Goal: Task Accomplishment & Management: Use online tool/utility

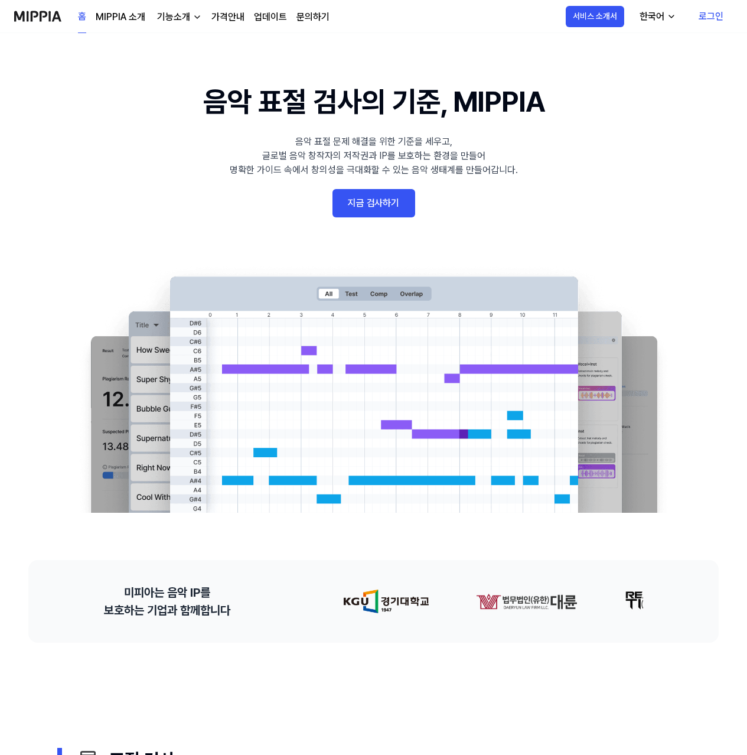
click at [375, 203] on link "지금 검사하기" at bounding box center [373, 203] width 83 height 28
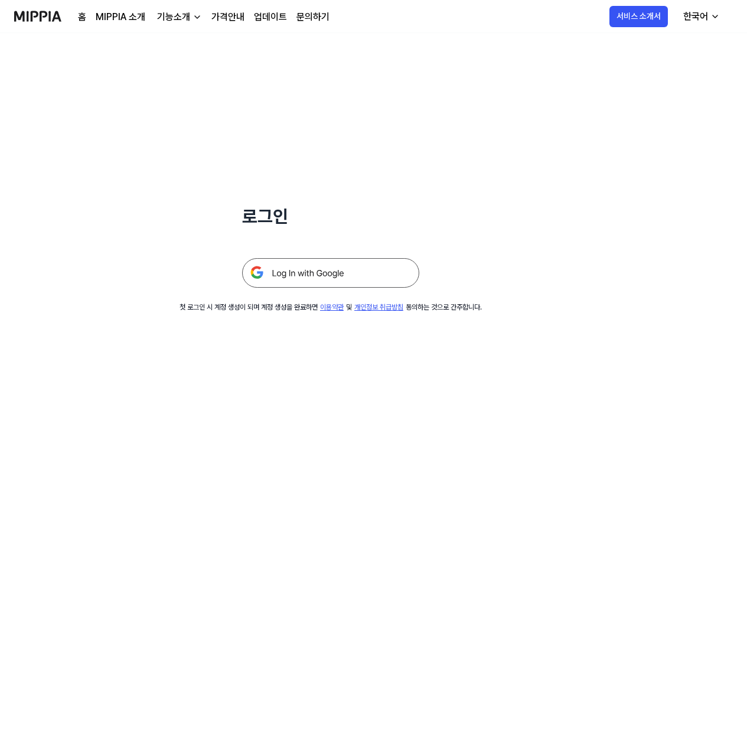
click at [329, 275] on img at bounding box center [330, 273] width 177 height 30
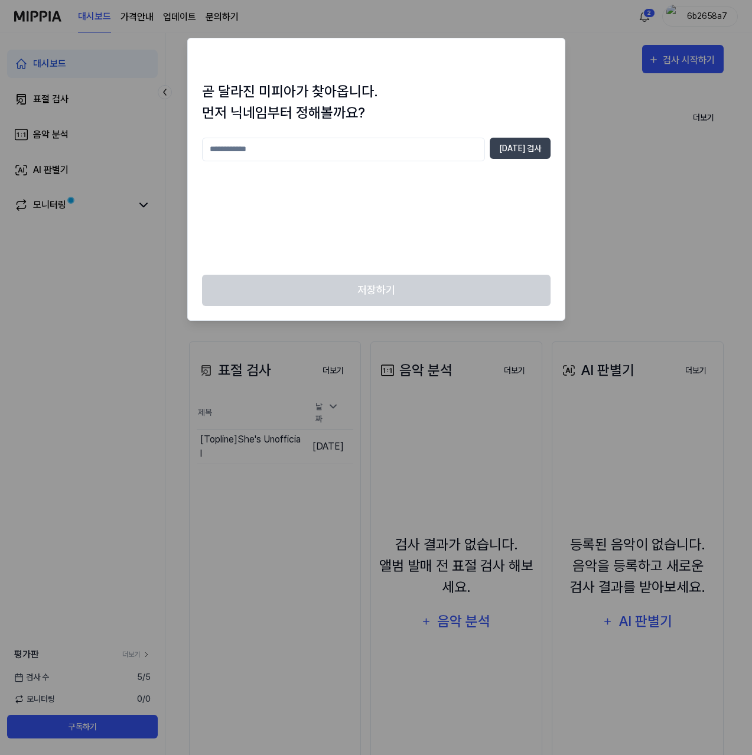
click at [387, 148] on input "text" at bounding box center [343, 150] width 283 height 24
type input "****"
click at [539, 154] on button "중복 검사" at bounding box center [520, 148] width 61 height 21
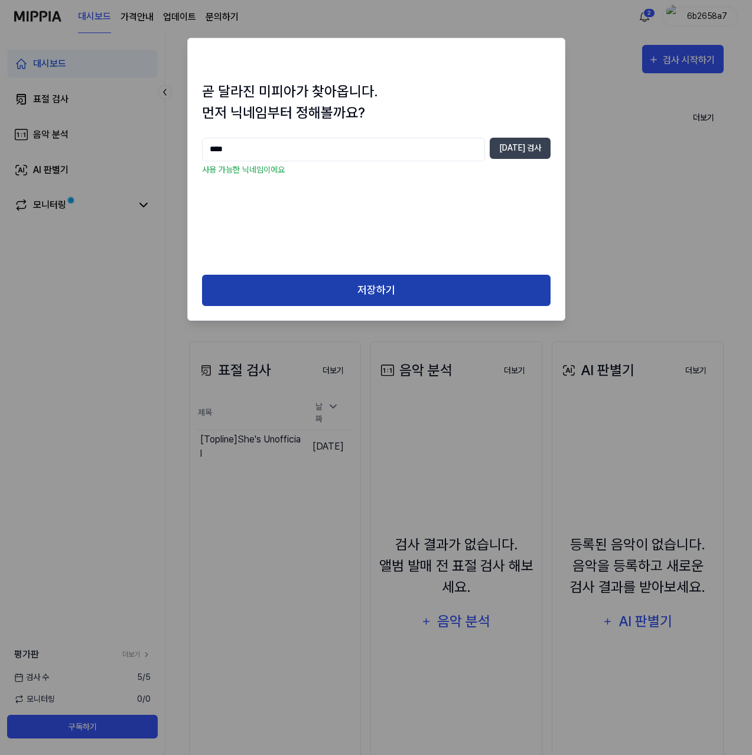
click at [367, 276] on button "저장하기" at bounding box center [376, 290] width 348 height 31
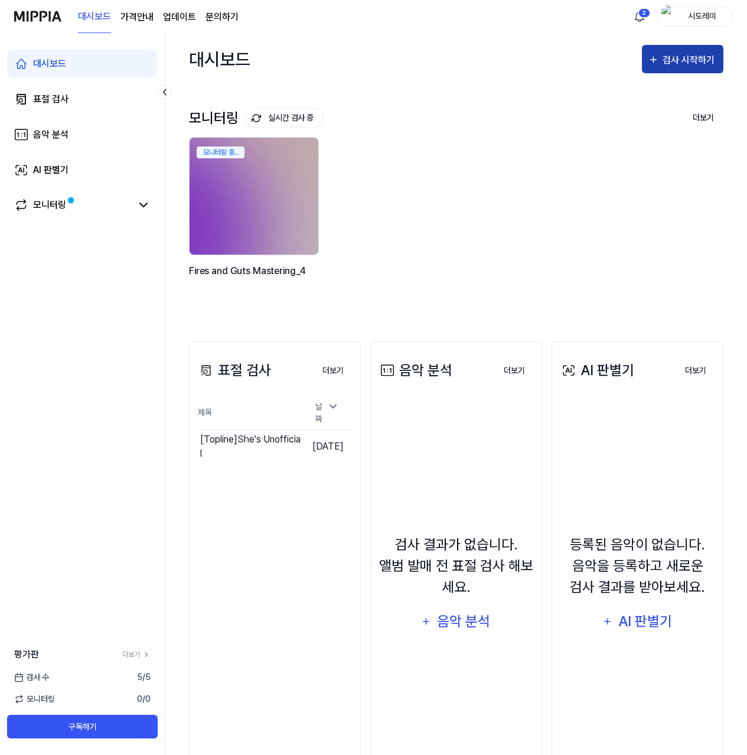
click at [700, 48] on button "검사 시작하기" at bounding box center [682, 59] width 81 height 28
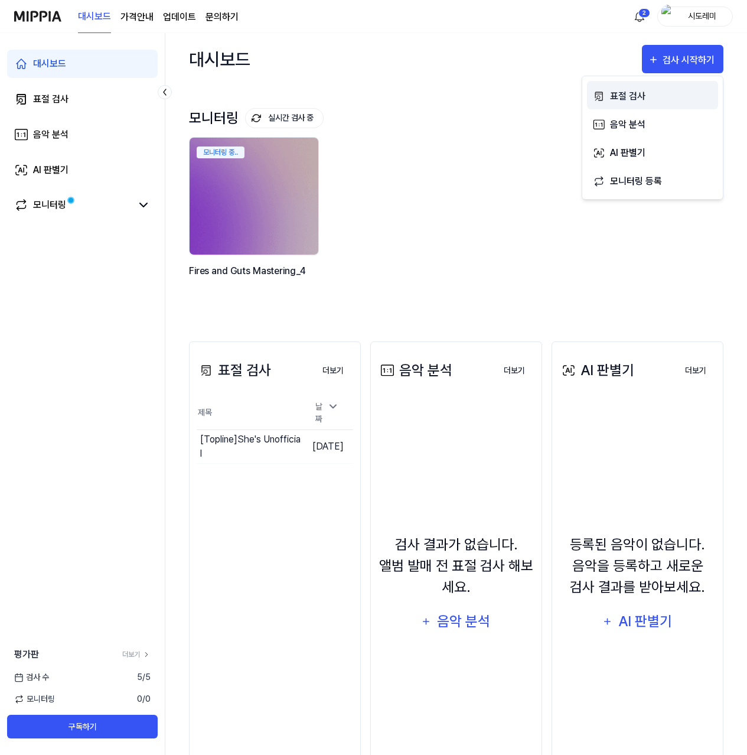
click at [647, 103] on div "표절 검사" at bounding box center [661, 96] width 103 height 15
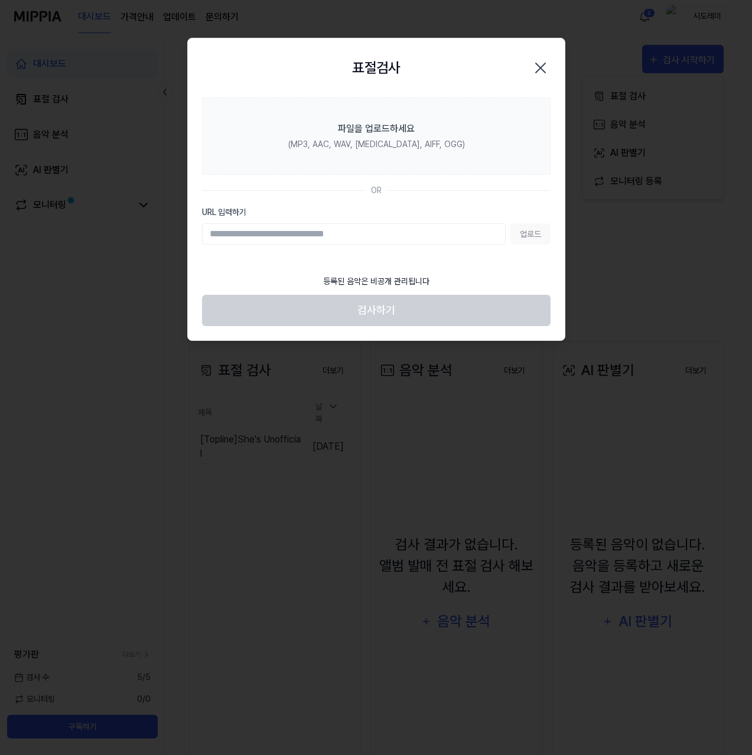
click at [396, 229] on input "URL 입력하기" at bounding box center [354, 233] width 304 height 21
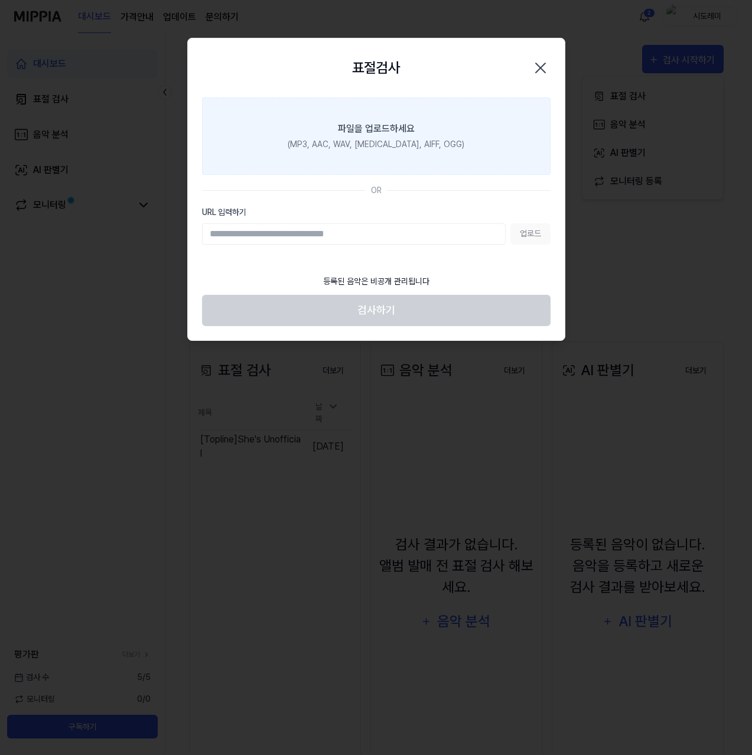
click at [395, 145] on div "(MP3, AAC, WAV, FLAC, AIFF, OGG)" at bounding box center [376, 144] width 177 height 12
click at [0, 0] on input "파일을 업로드하세요 (MP3, AAC, WAV, FLAC, AIFF, OGG)" at bounding box center [0, 0] width 0 height 0
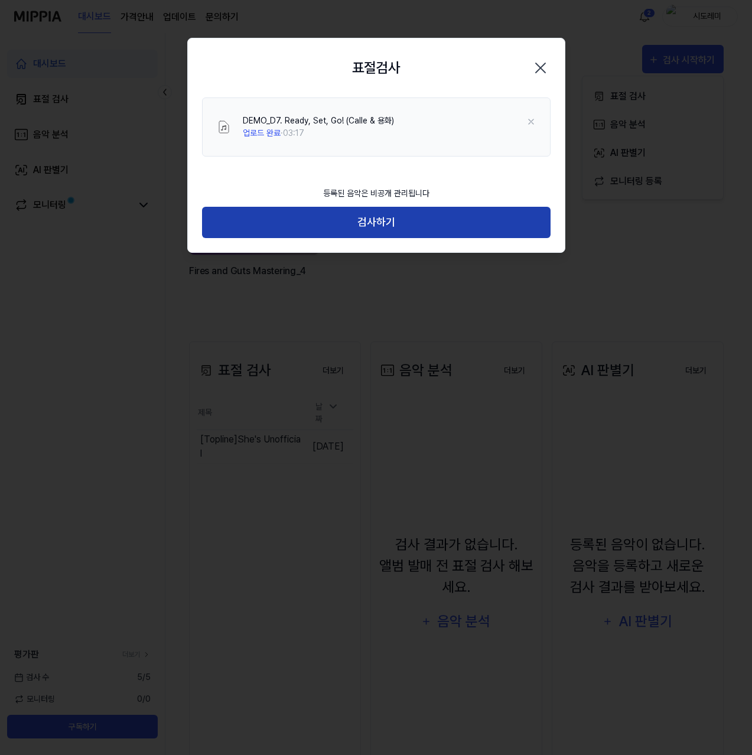
click at [420, 223] on button "검사하기" at bounding box center [376, 222] width 348 height 31
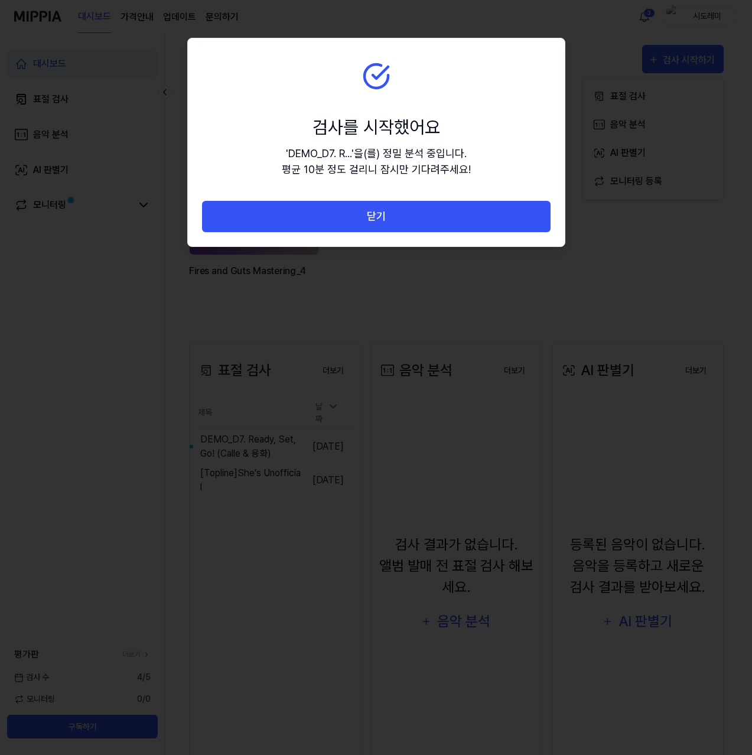
click at [350, 87] on section "검사를 시작했어요 ' DEMO_D7. R... ' 을(를) 정밀 분석 중입니다. 평균 10분 정도 걸리니 잠시만 기다려주세요!" at bounding box center [376, 119] width 377 height 162
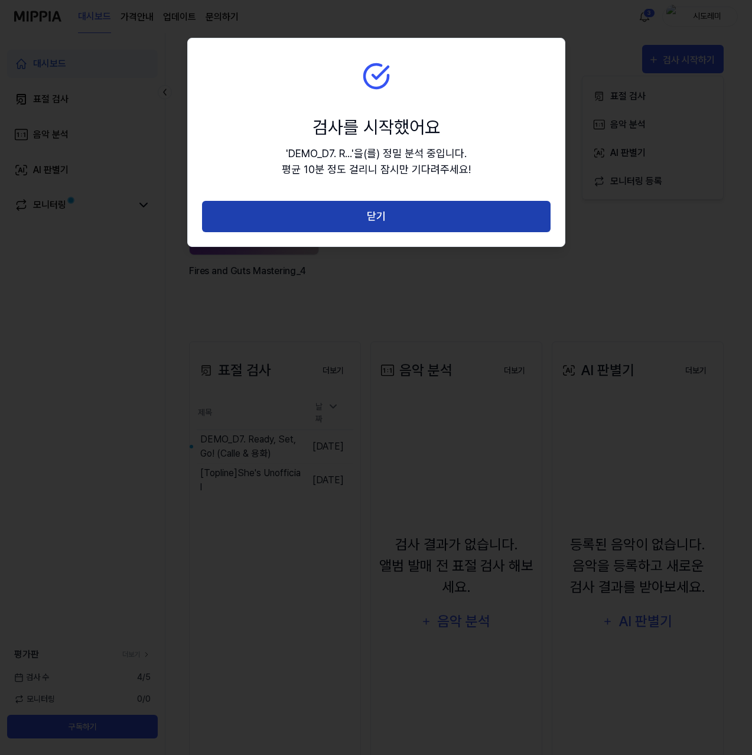
click at [392, 209] on button "닫기" at bounding box center [376, 216] width 348 height 31
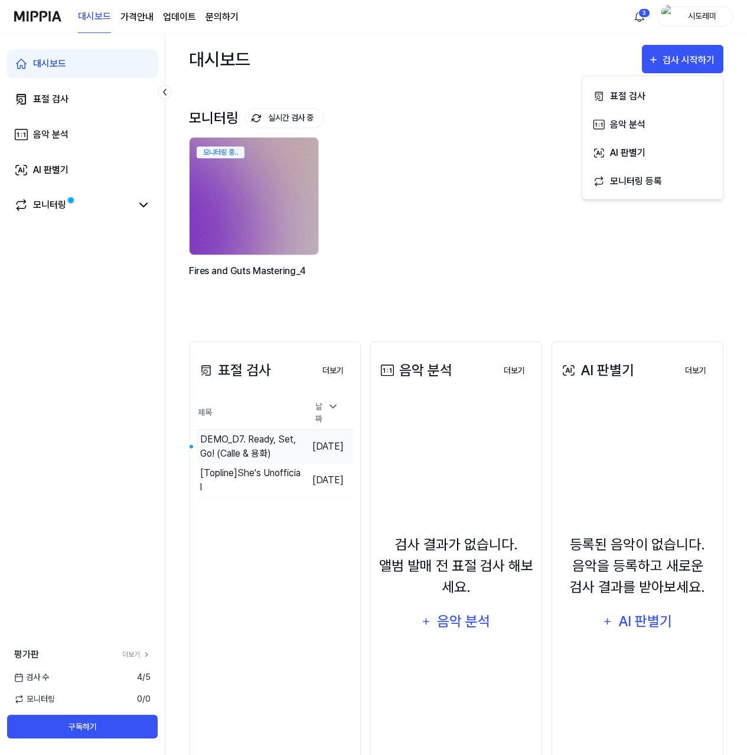
click at [255, 440] on div "DEMO_D7. Ready, Set, Go! (Calle & 용화)" at bounding box center [250, 446] width 101 height 28
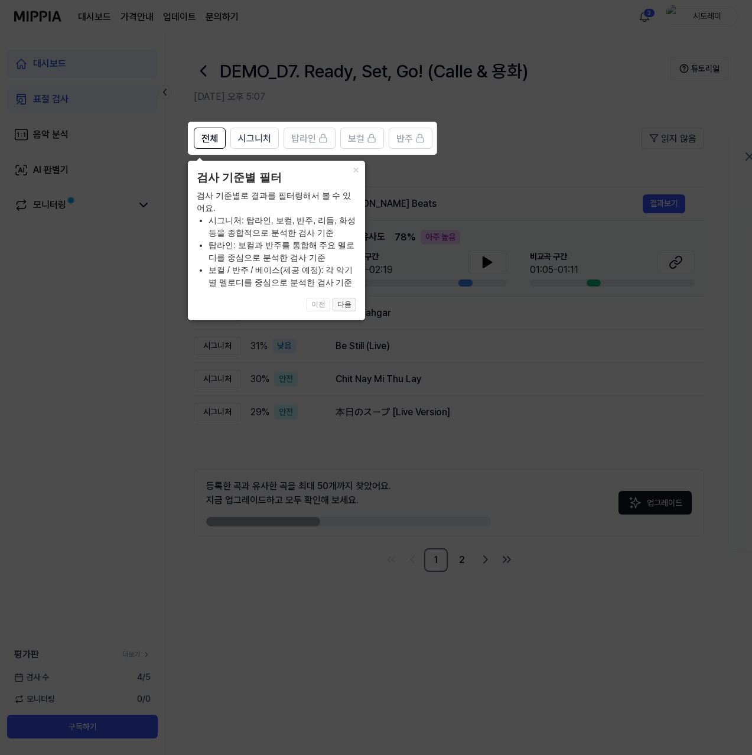
click at [344, 304] on button "다음" at bounding box center [344, 305] width 24 height 14
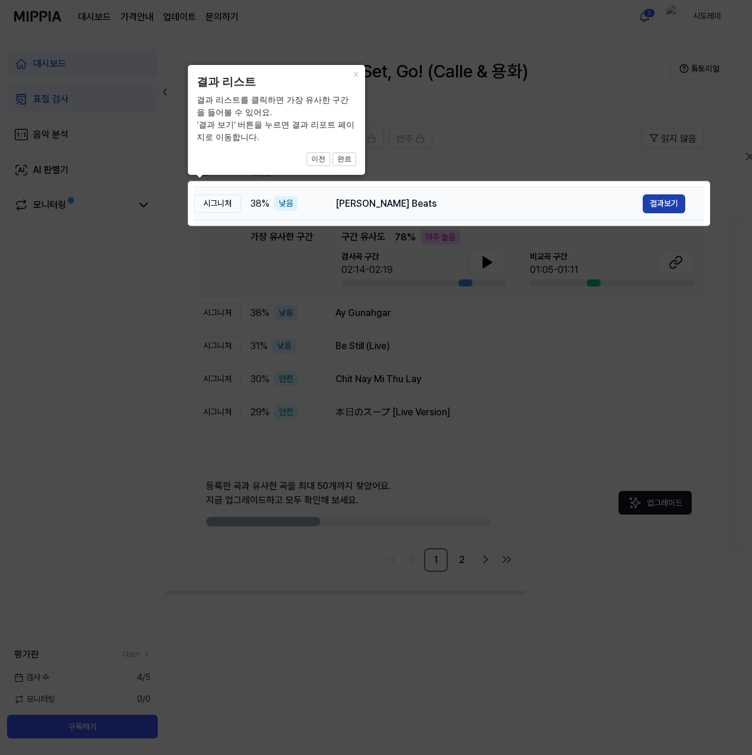
click at [654, 202] on button "결과보기" at bounding box center [664, 203] width 43 height 19
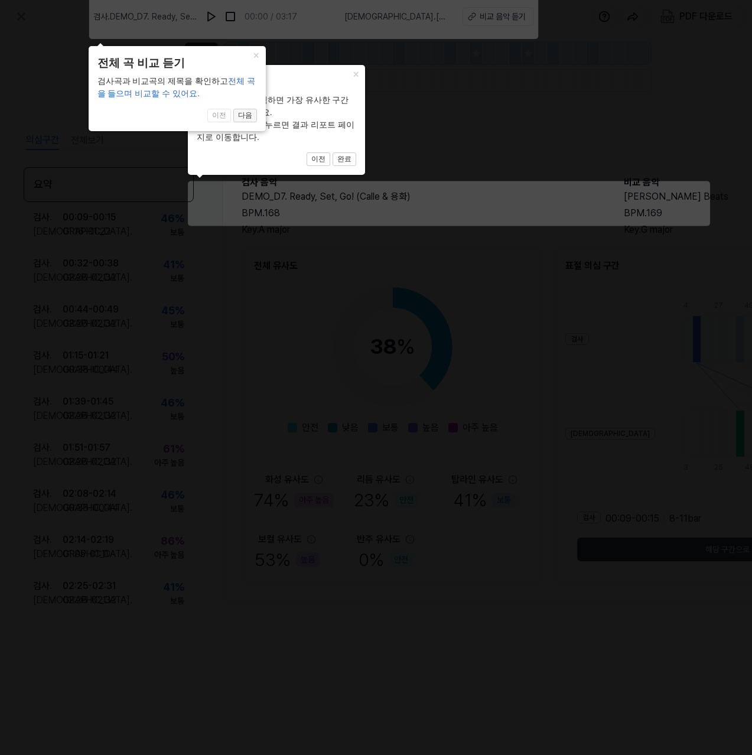
click at [332, 152] on button "다음" at bounding box center [344, 159] width 24 height 14
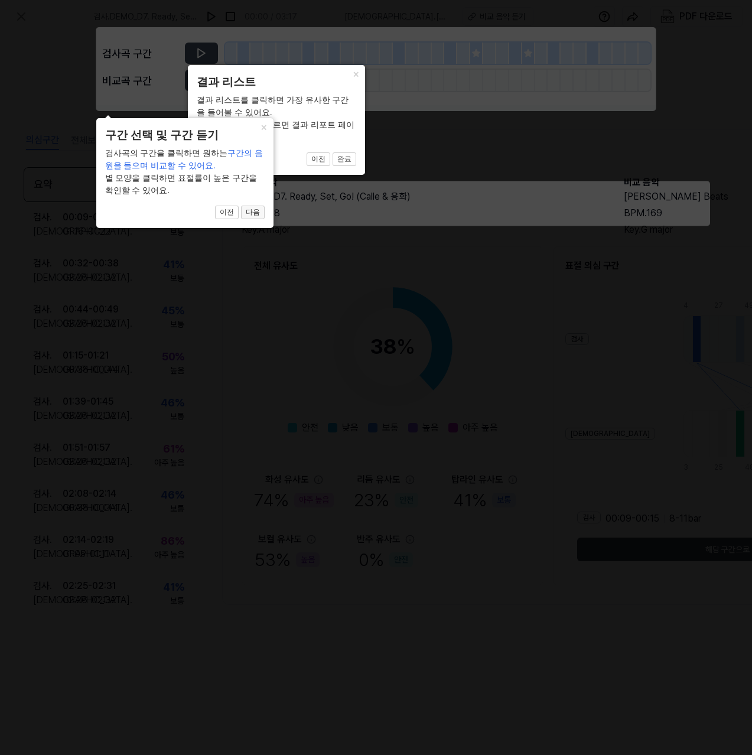
click at [332, 167] on button "다음" at bounding box center [344, 159] width 24 height 14
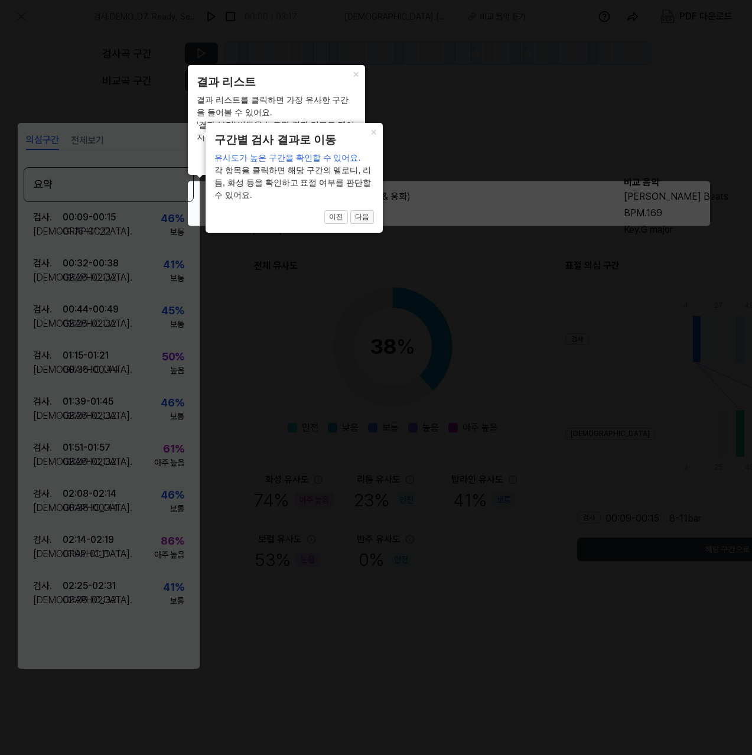
click at [356, 167] on button "다음" at bounding box center [344, 159] width 24 height 14
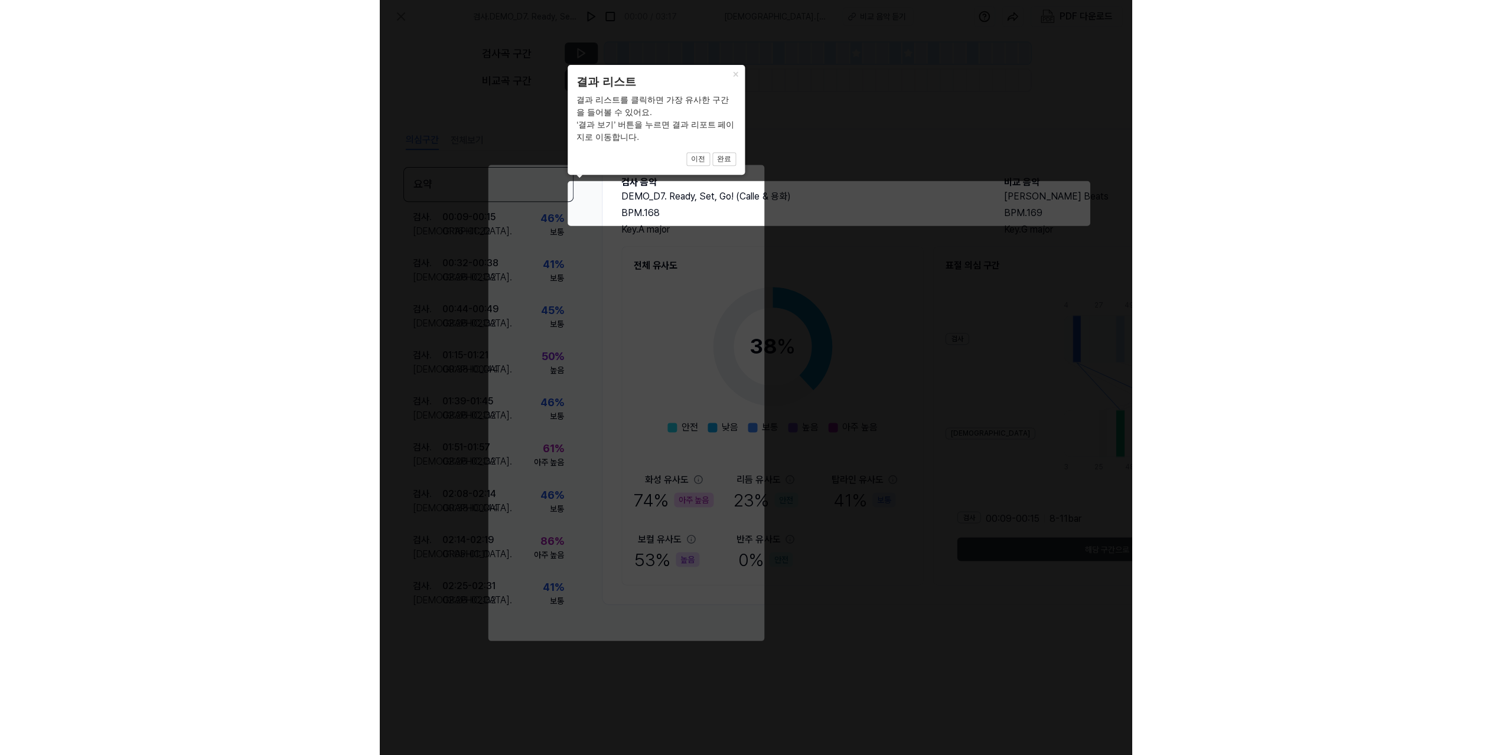
scroll to position [0, 273]
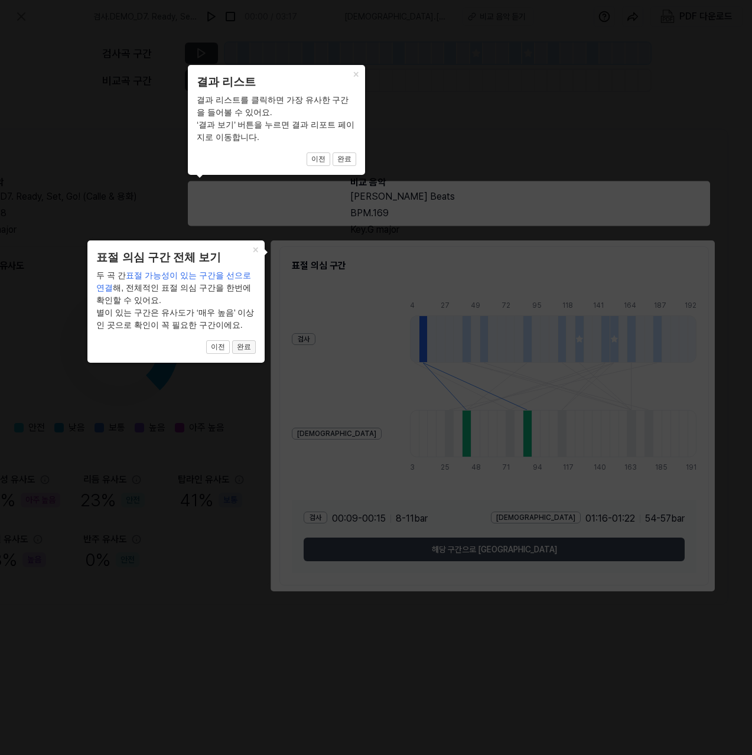
click at [332, 167] on button "완료" at bounding box center [344, 159] width 24 height 14
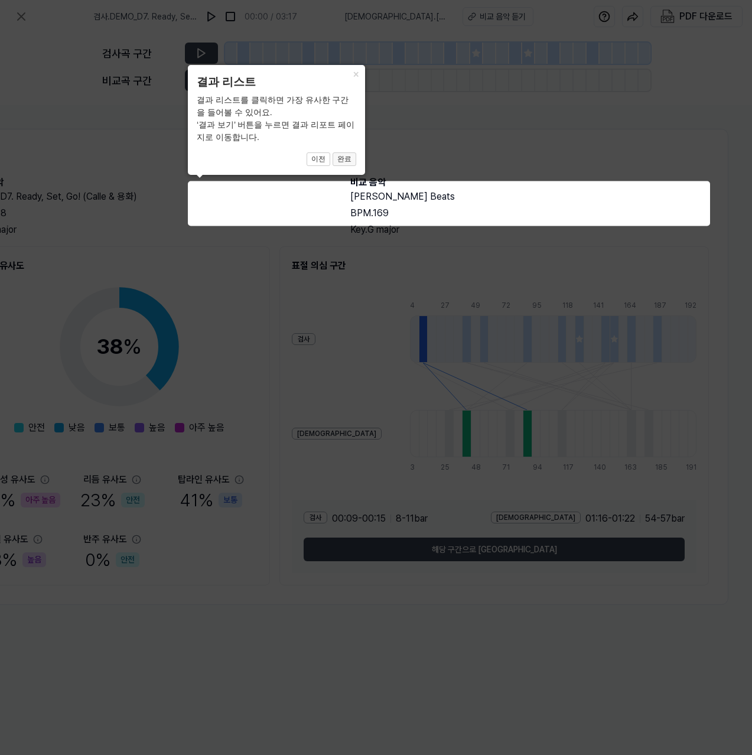
click at [349, 164] on button "완료" at bounding box center [344, 159] width 24 height 14
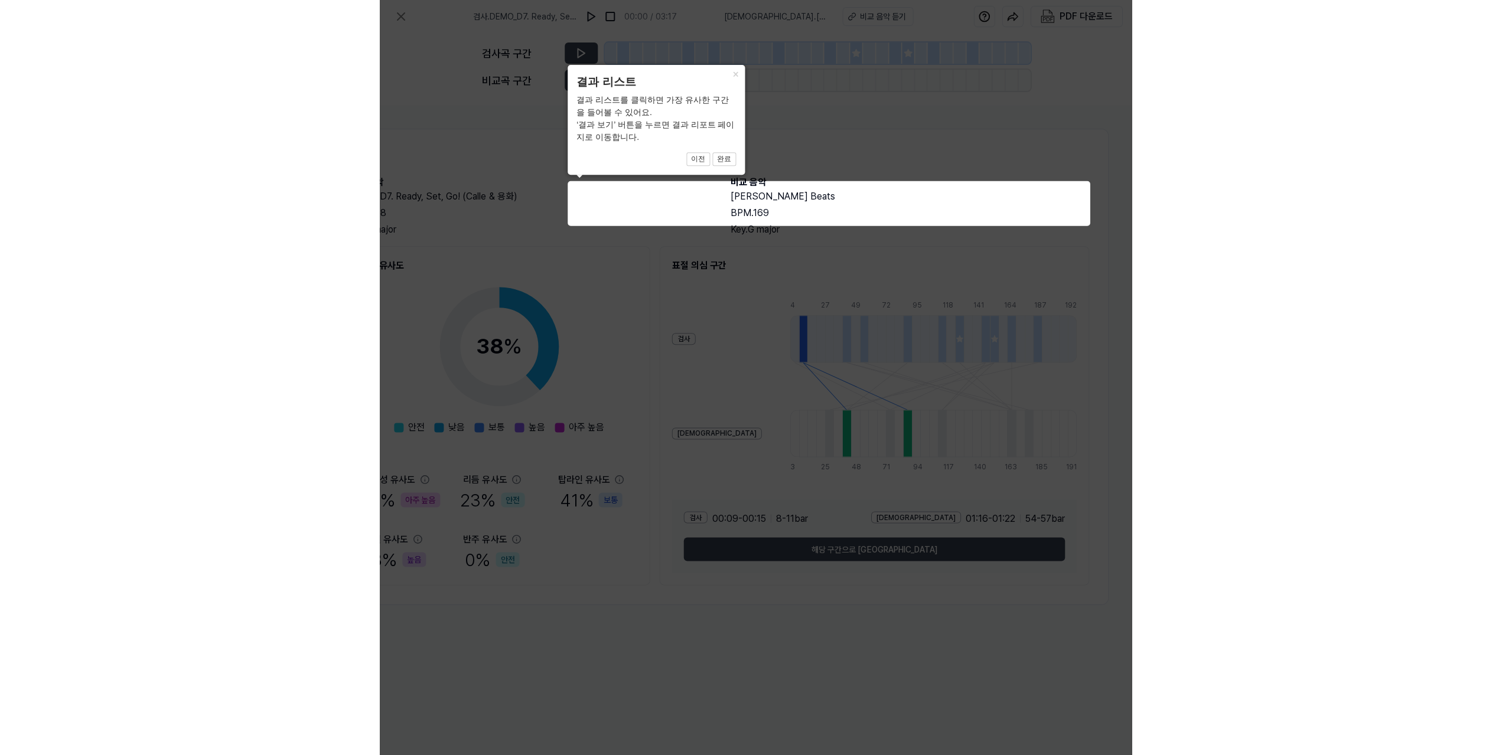
scroll to position [0, 0]
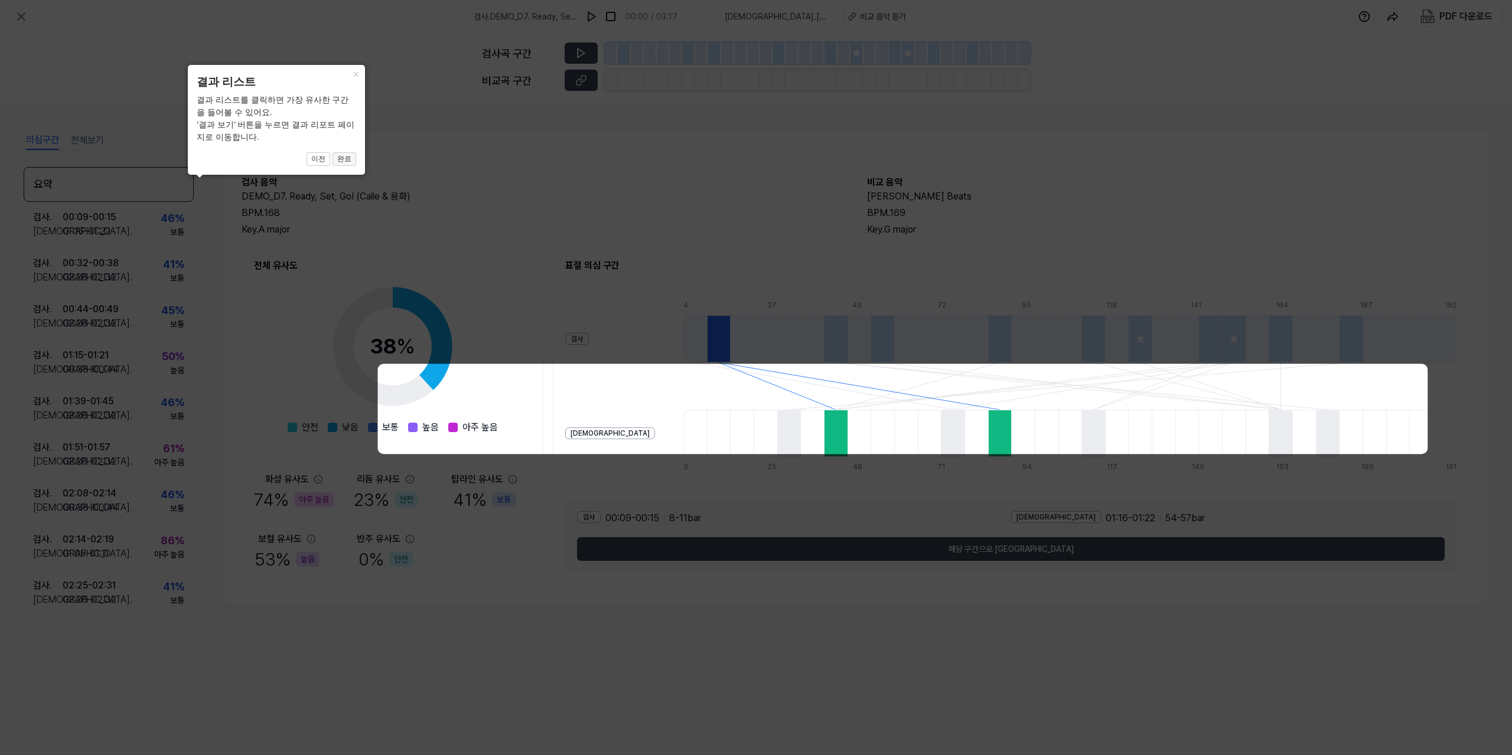
click at [353, 156] on button "완료" at bounding box center [344, 159] width 24 height 14
click at [358, 75] on button "×" at bounding box center [355, 73] width 19 height 17
click at [328, 163] on button "이전" at bounding box center [318, 159] width 24 height 14
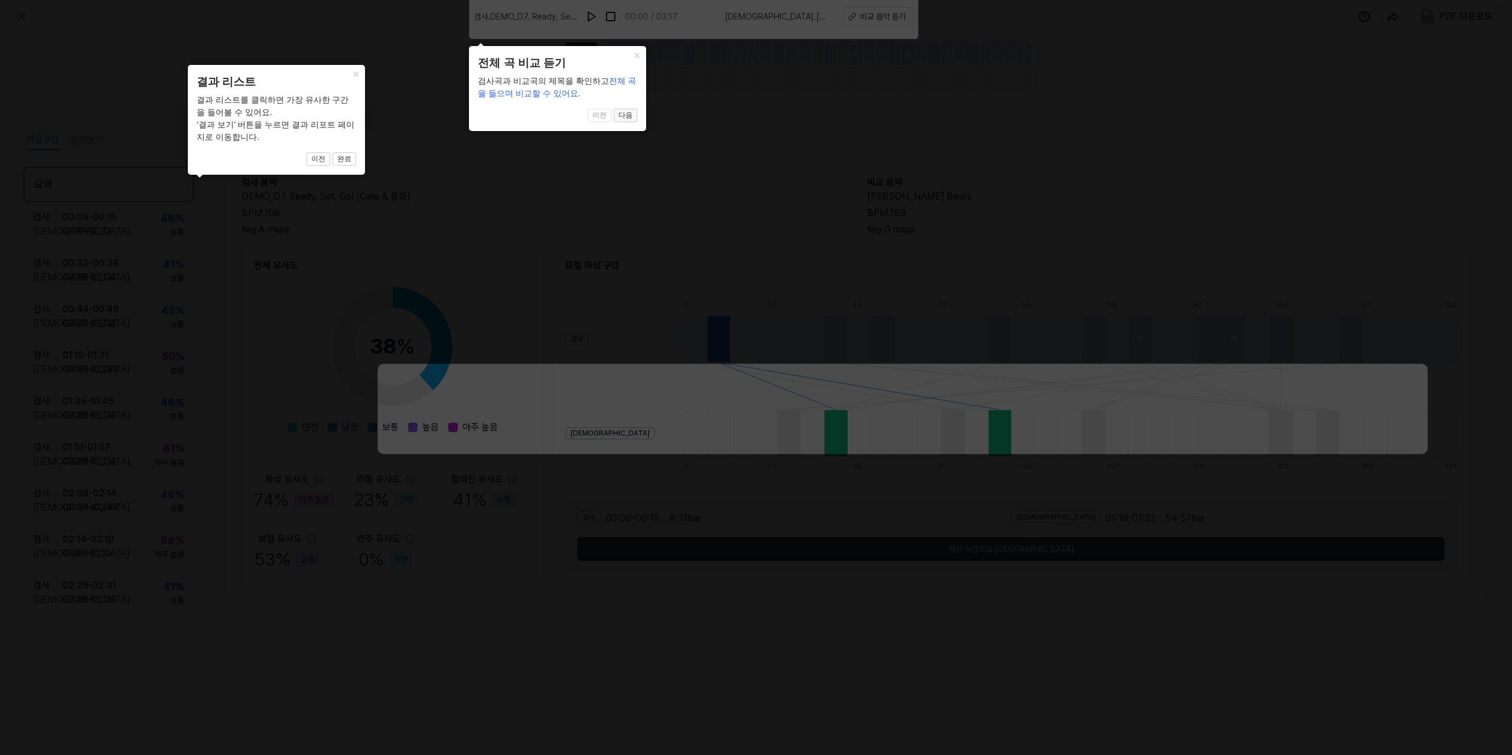
click at [356, 152] on button "다음" at bounding box center [344, 159] width 24 height 14
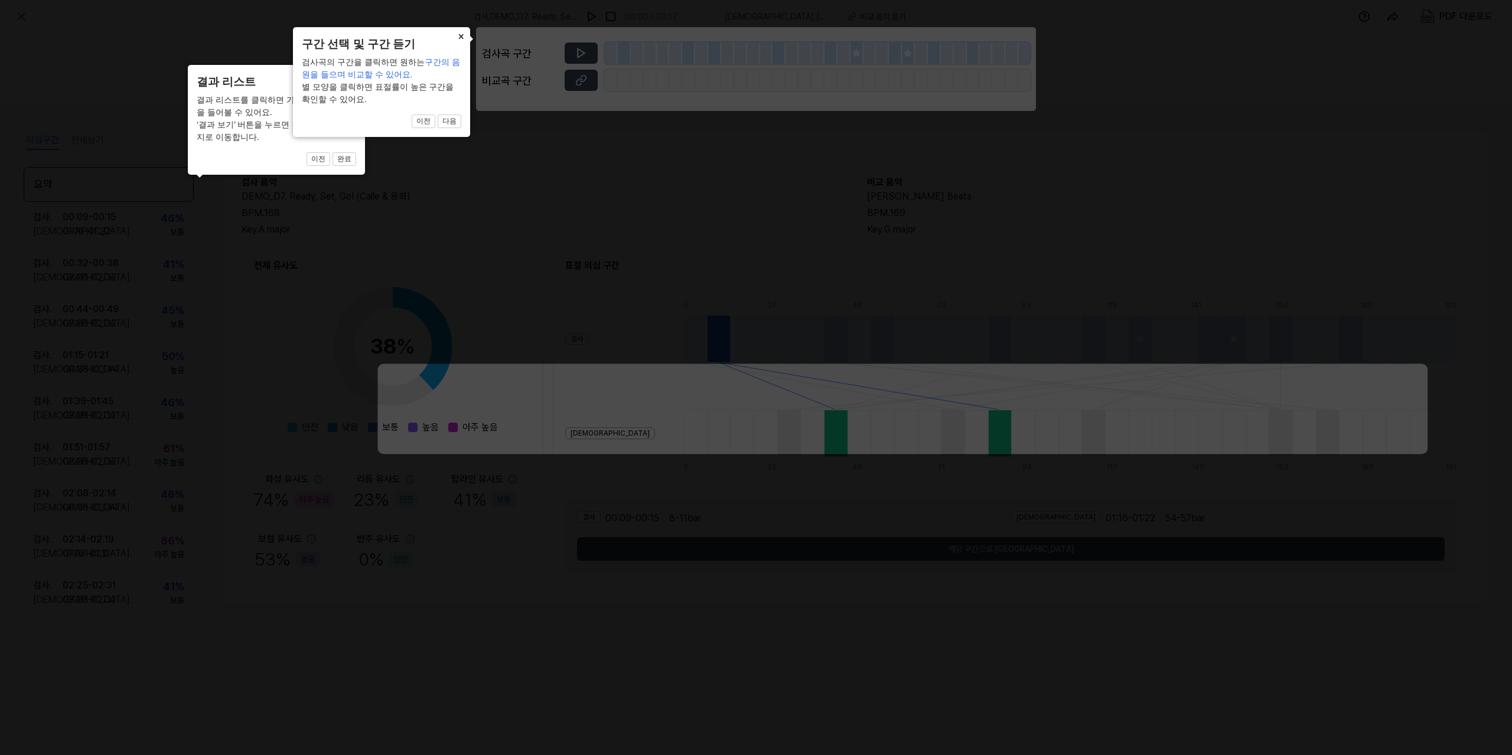
click at [365, 65] on button "×" at bounding box center [355, 73] width 19 height 17
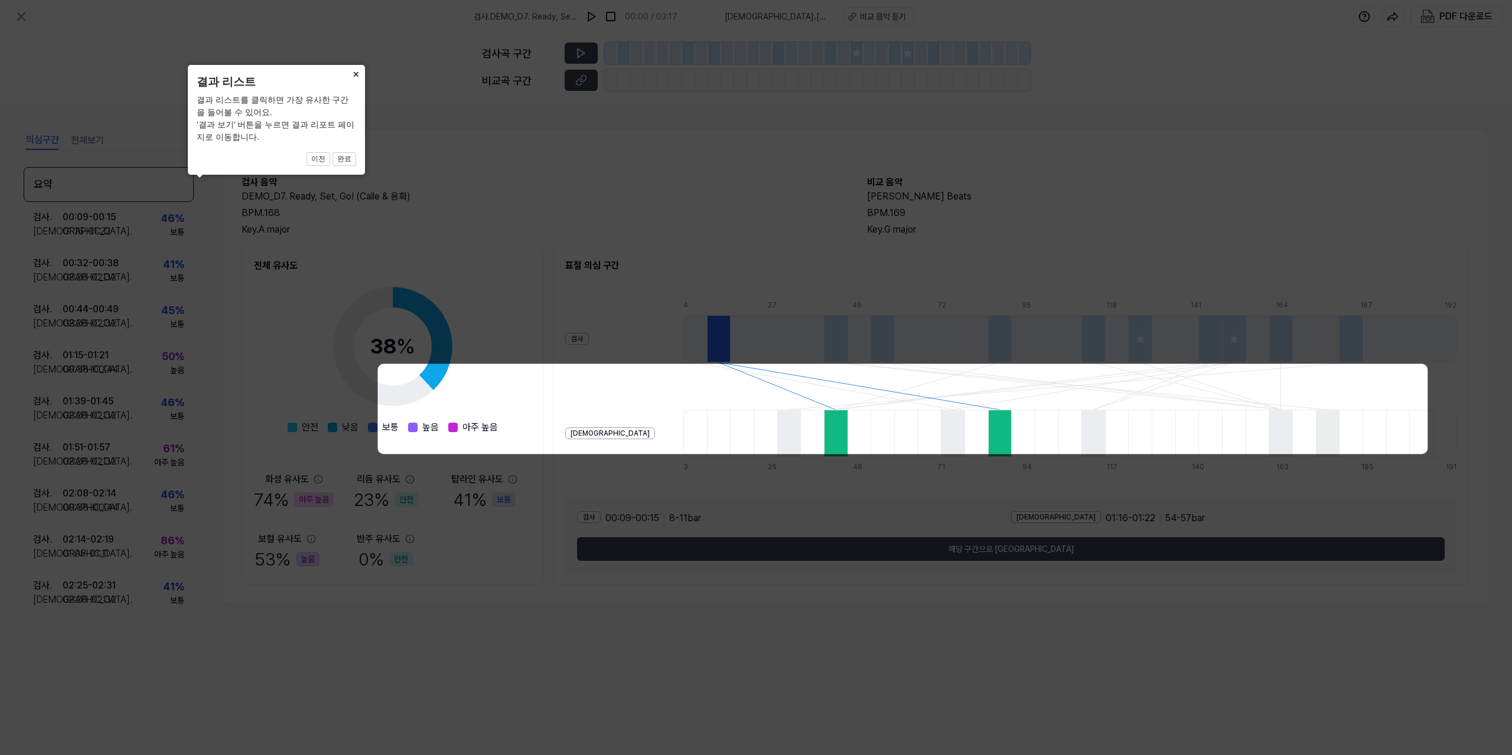
click at [356, 73] on button "×" at bounding box center [355, 73] width 19 height 17
click at [557, 416] on icon at bounding box center [756, 377] width 1512 height 755
click at [569, 439] on icon at bounding box center [756, 377] width 1512 height 755
click at [751, 493] on icon at bounding box center [756, 759] width 1512 height 1518
click at [751, 549] on icon at bounding box center [756, 759] width 1512 height 1518
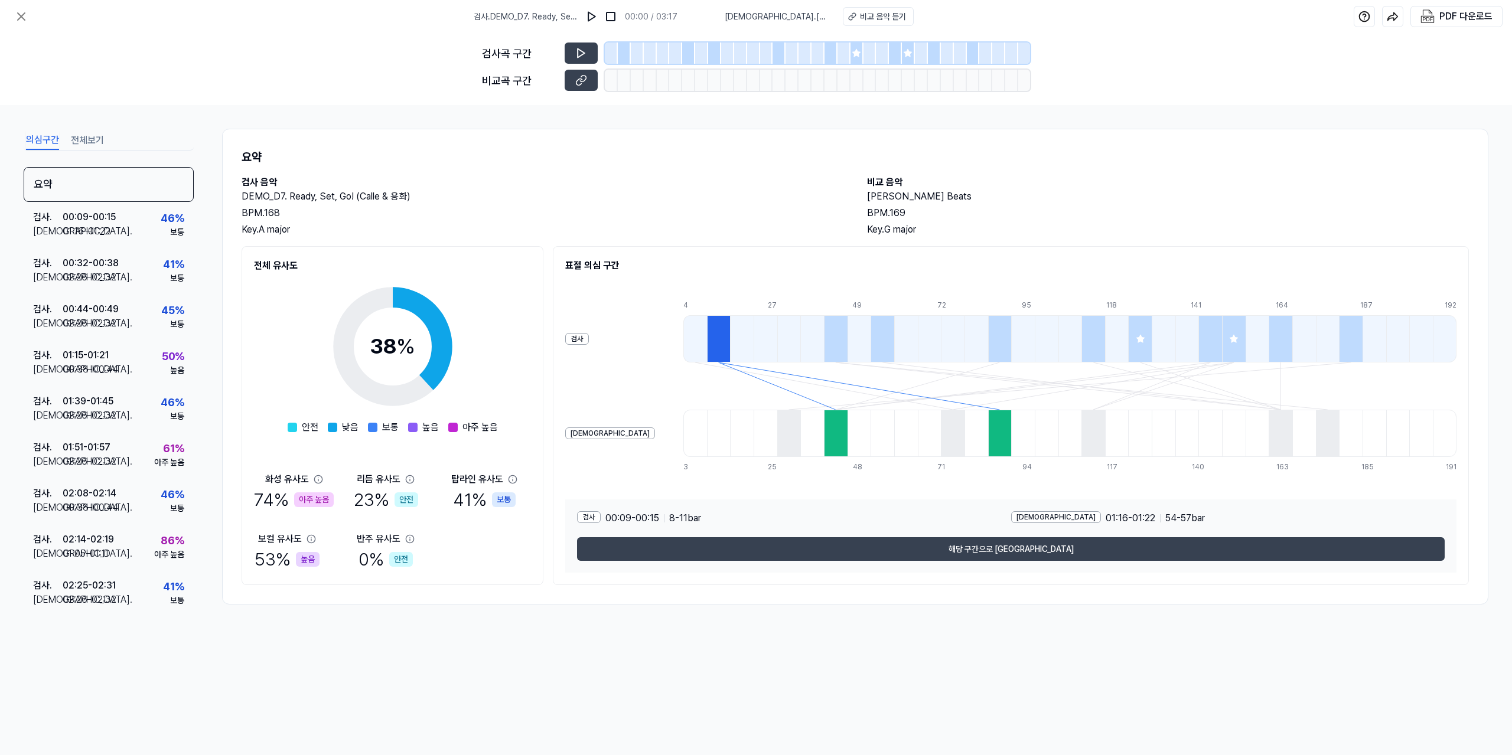
drag, startPoint x: 1083, startPoint y: 192, endPoint x: 867, endPoint y: 197, distance: 216.2
click at [867, 197] on h2 "[PERSON_NAME] Beats" at bounding box center [1168, 197] width 602 height 14
copy h2 "[PERSON_NAME] Beats"
click at [707, 330] on div at bounding box center [719, 338] width 24 height 47
click at [104, 237] on div "01:16 - 01:22" at bounding box center [87, 231] width 48 height 14
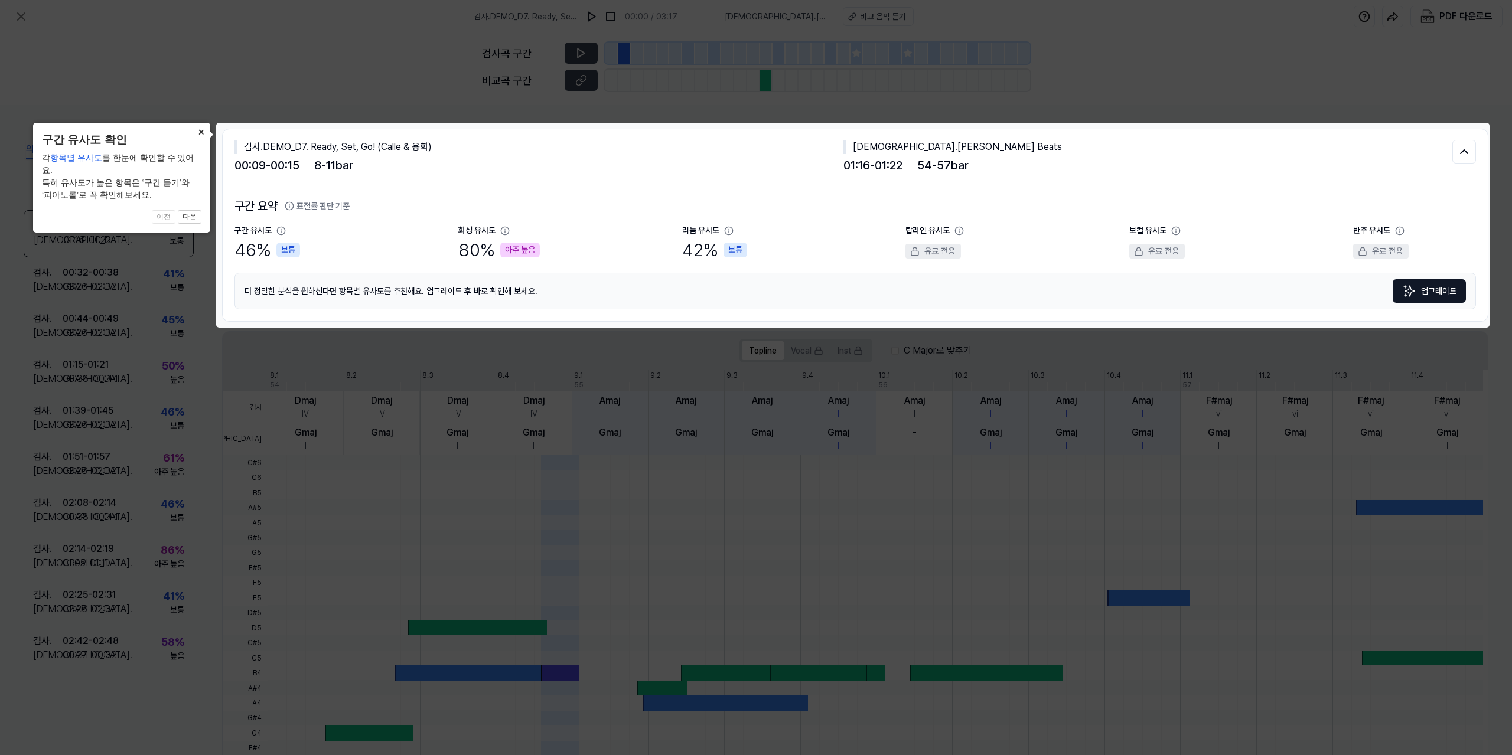
click at [200, 139] on button "×" at bounding box center [200, 131] width 19 height 17
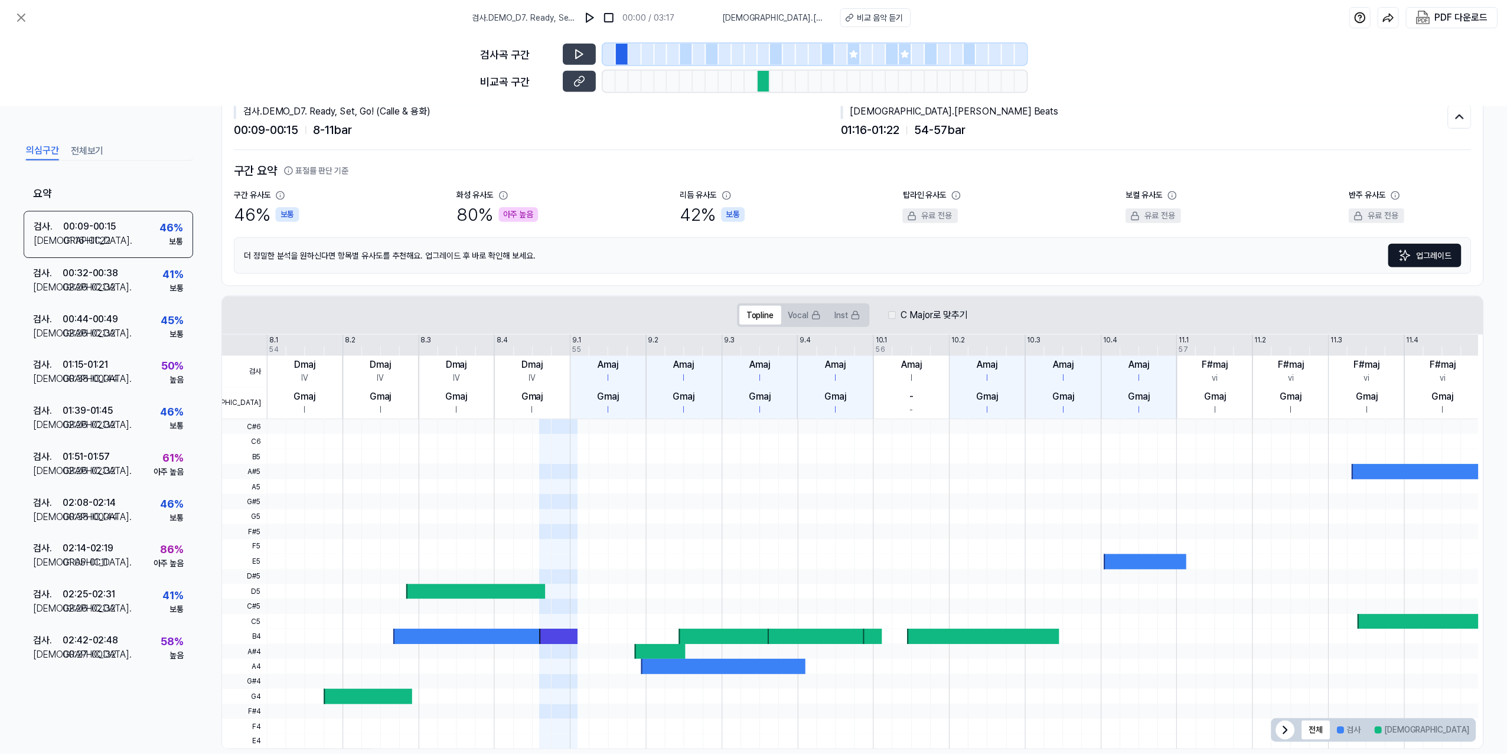
scroll to position [55, 0]
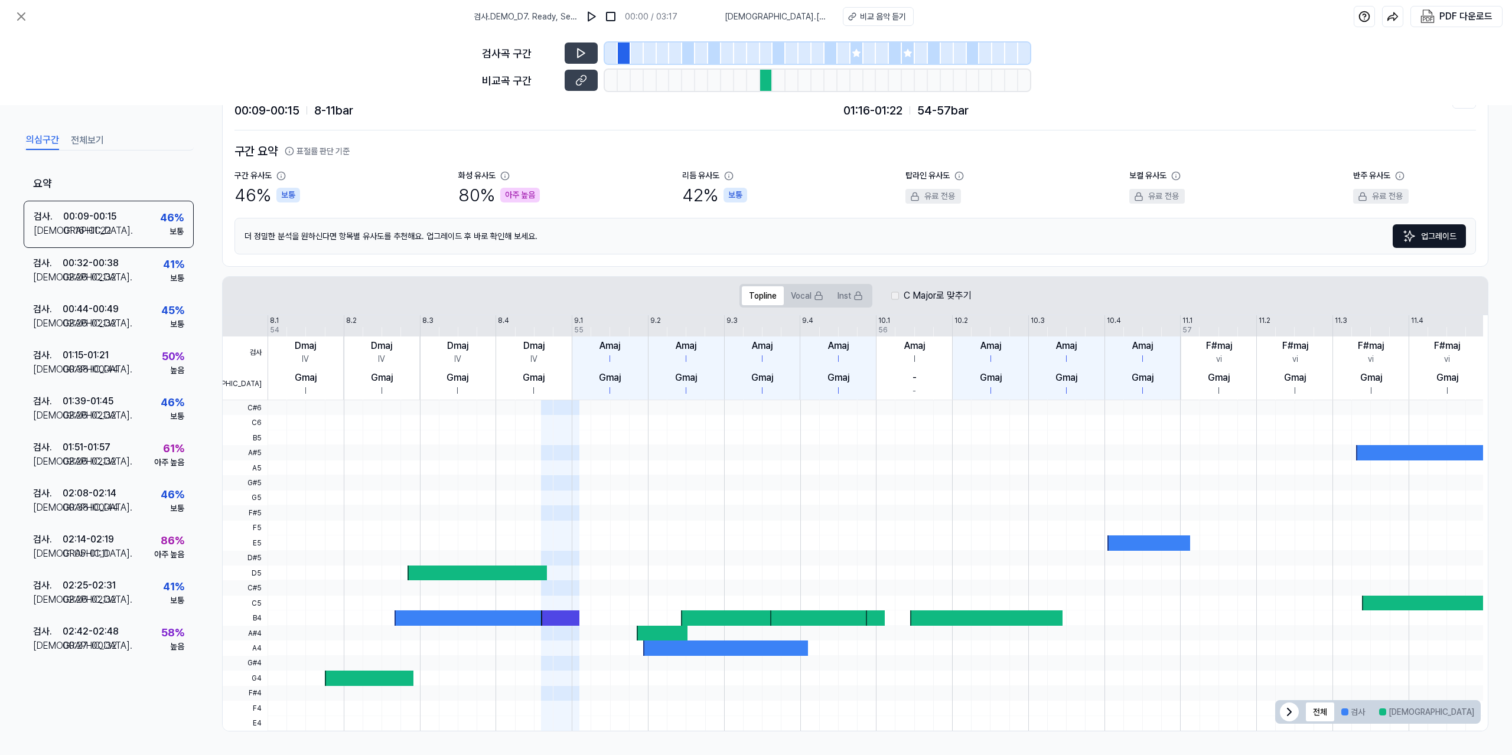
click at [556, 625] on div at bounding box center [560, 618] width 38 height 15
click at [562, 621] on div at bounding box center [560, 618] width 38 height 15
click at [842, 299] on button "Inst" at bounding box center [850, 295] width 40 height 19
click at [1348, 710] on button "검사" at bounding box center [1353, 712] width 38 height 19
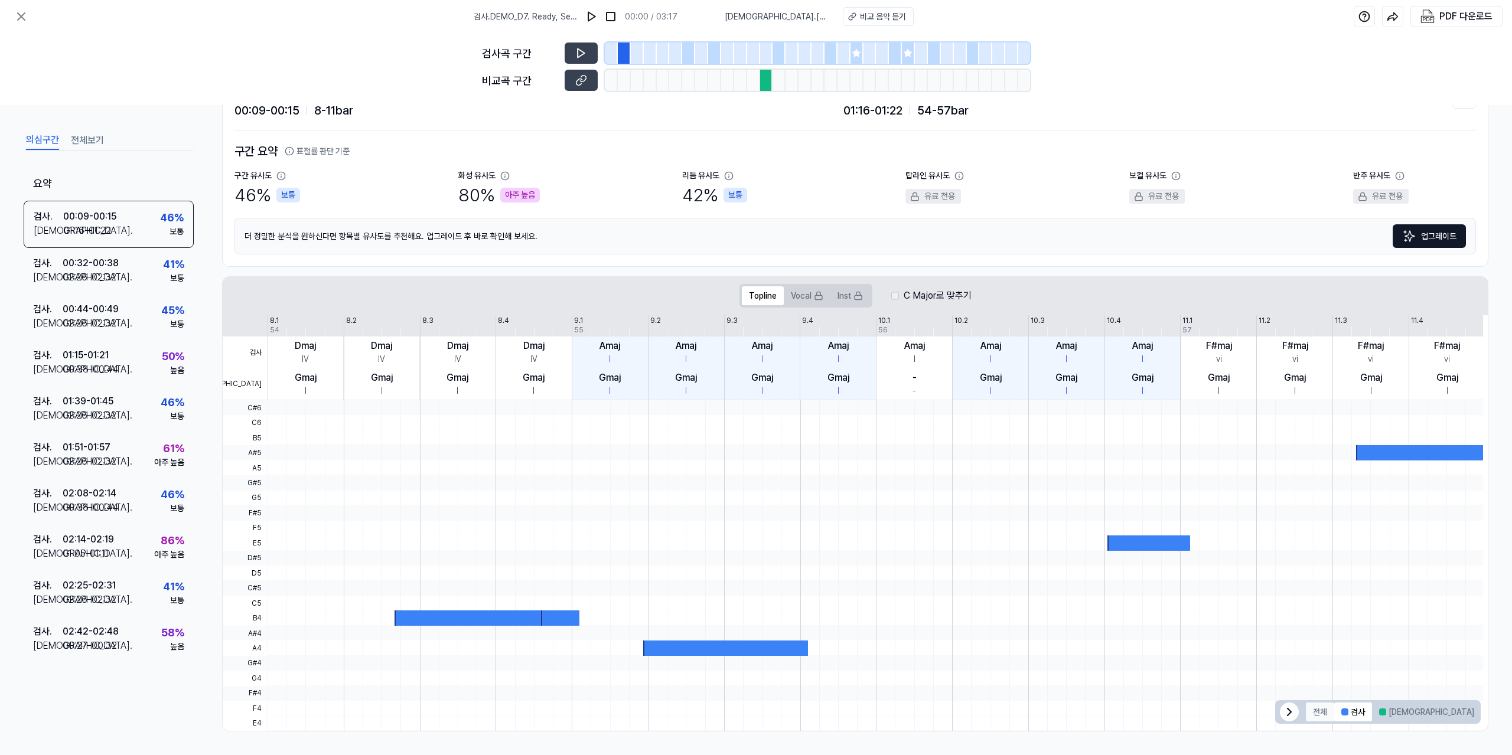
click at [1306, 711] on button "전체" at bounding box center [1320, 712] width 28 height 19
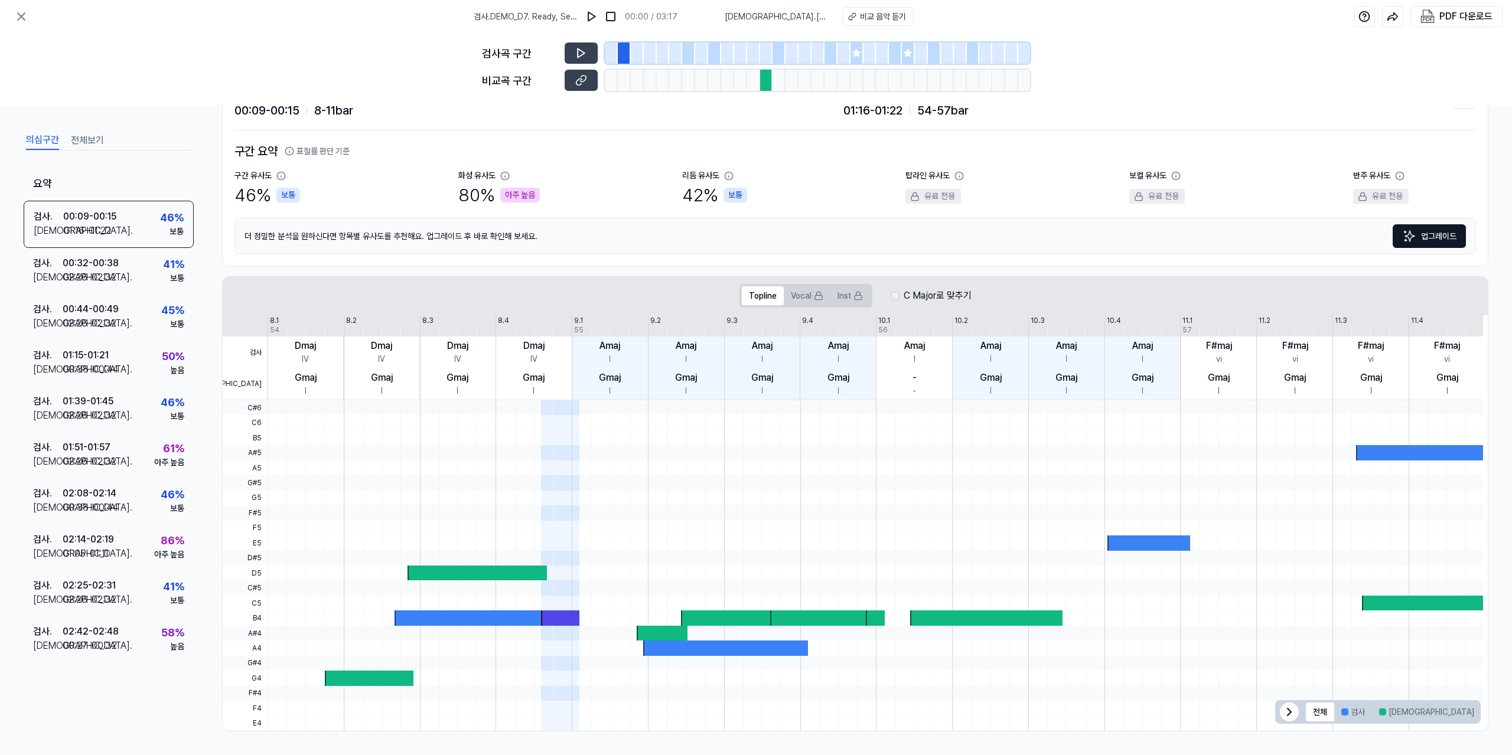
click at [1481, 714] on button "겹치는 부분" at bounding box center [1511, 712] width 61 height 19
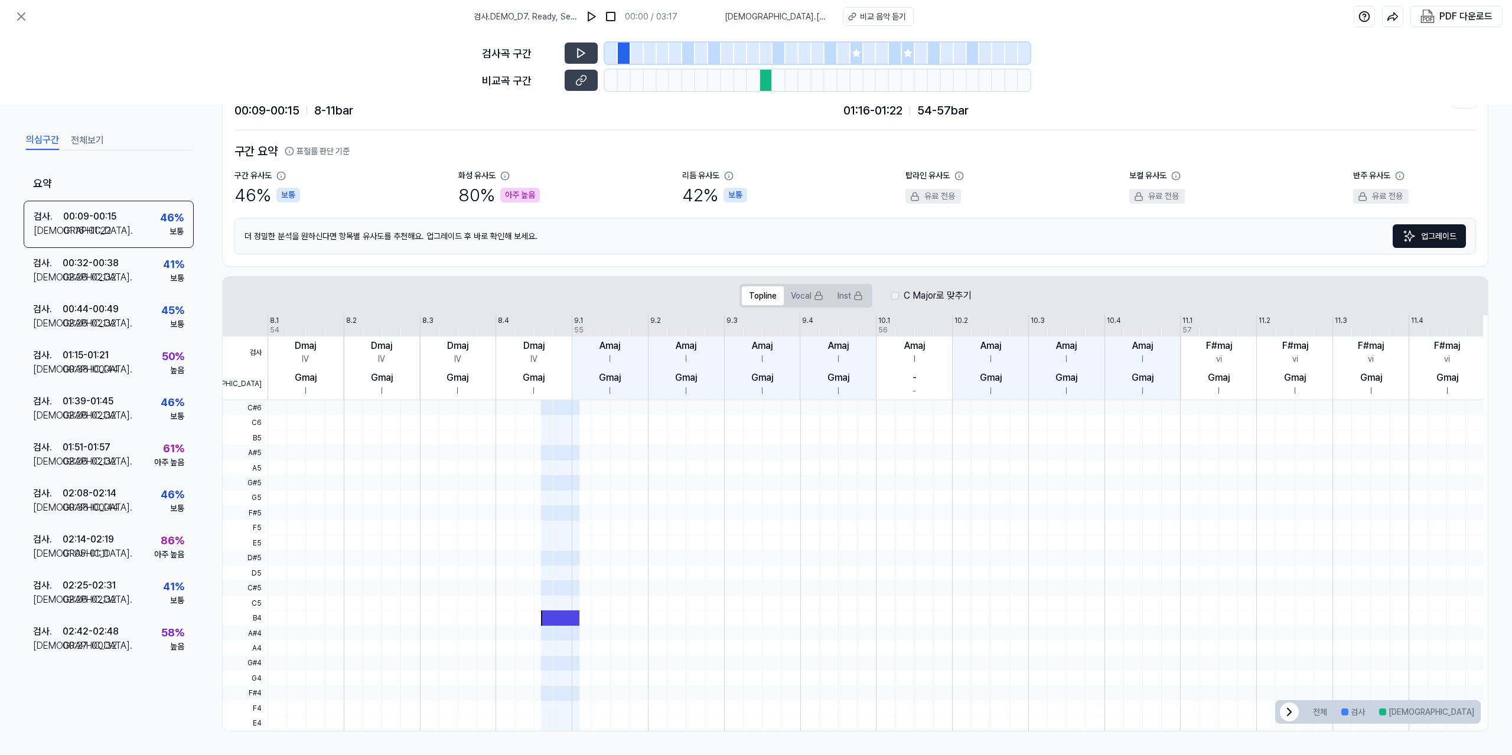
click at [1481, 715] on button "겹치는 부분" at bounding box center [1511, 712] width 61 height 19
click at [1294, 710] on div at bounding box center [1289, 712] width 19 height 19
click at [1307, 712] on div at bounding box center [875, 708] width 1215 height 15
click at [1459, 713] on icon at bounding box center [1466, 712] width 14 height 14
click at [1327, 714] on button "전체" at bounding box center [1320, 712] width 28 height 19
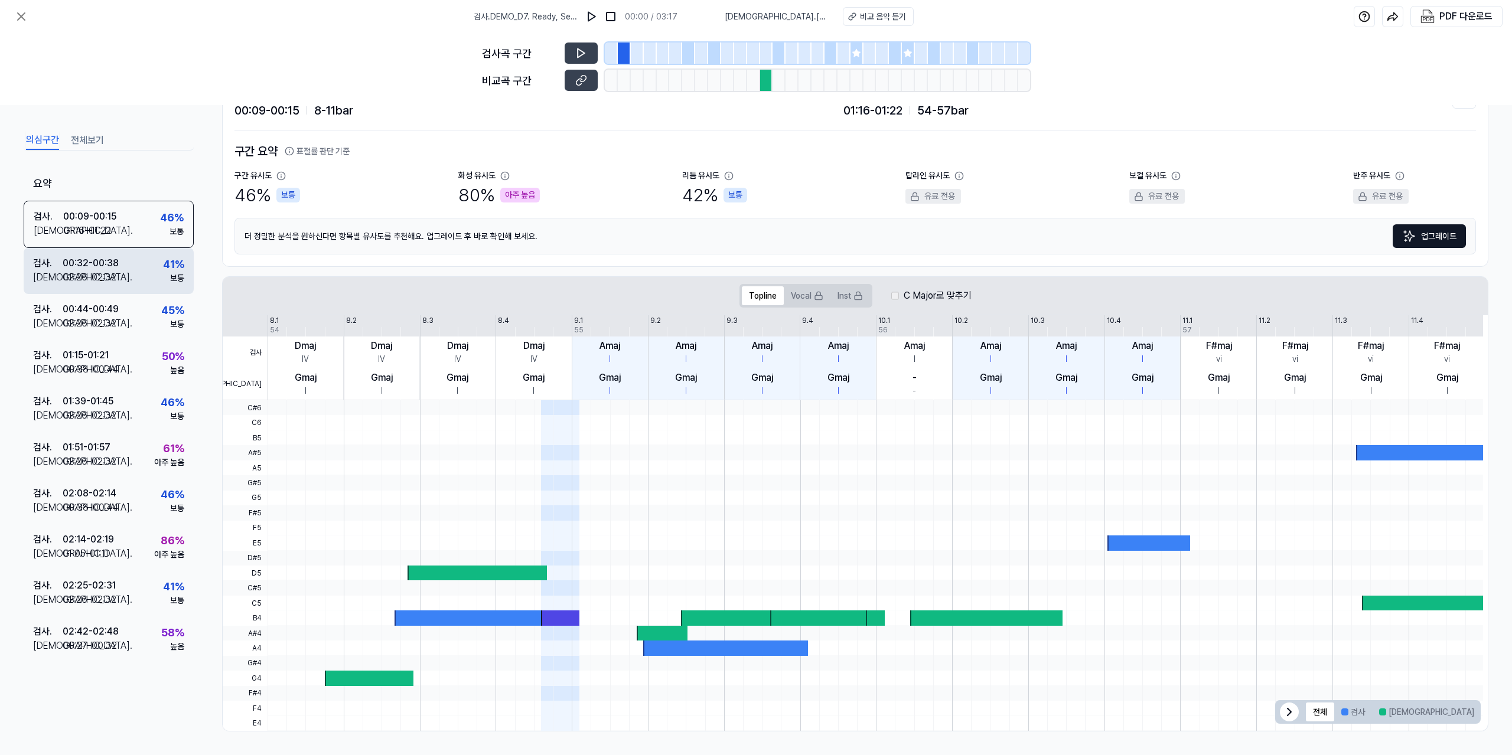
click at [144, 266] on div "검사 . 00:32 - 00:38 비교 . 02:26 - 02:32 41 % 보통" at bounding box center [109, 271] width 170 height 46
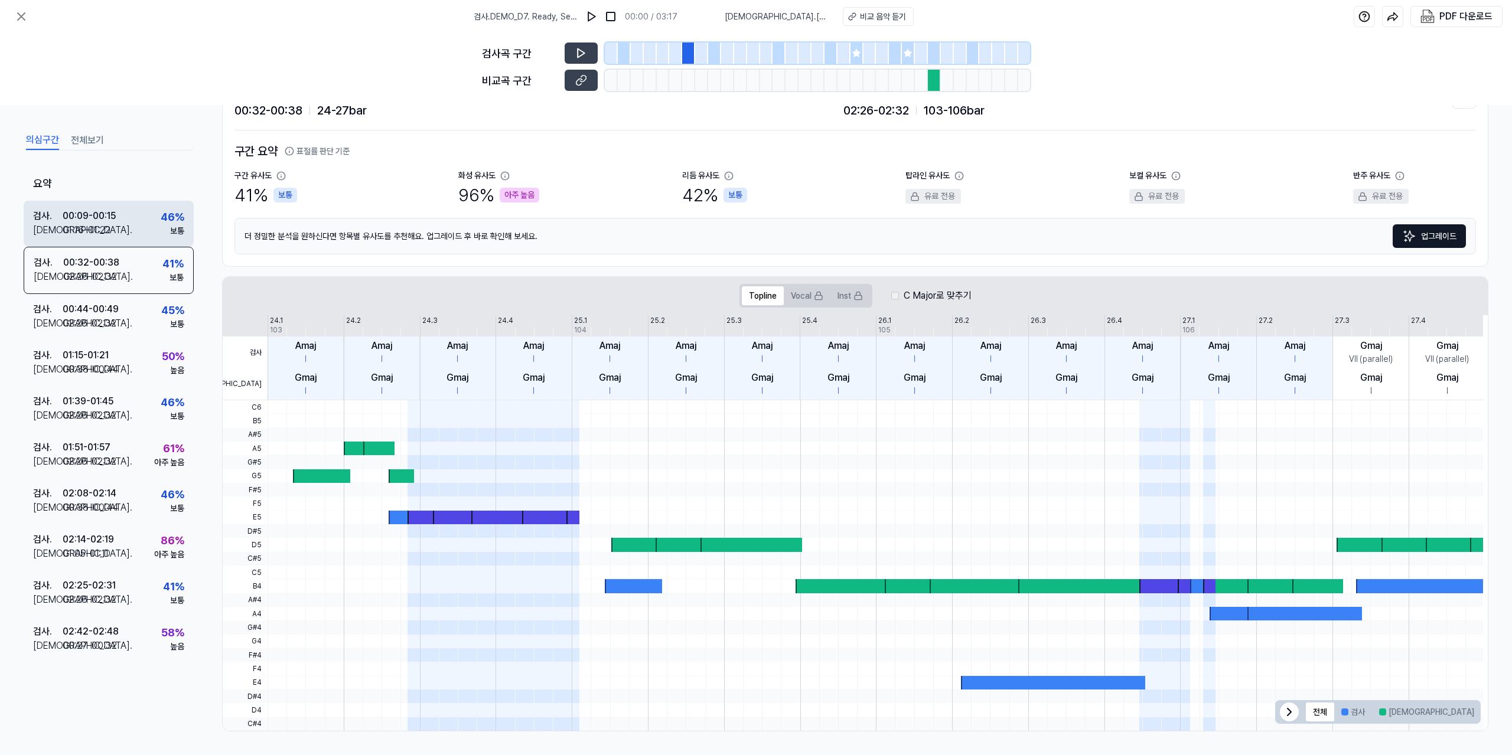
click at [83, 219] on div "00:09 - 00:15" at bounding box center [89, 216] width 53 height 14
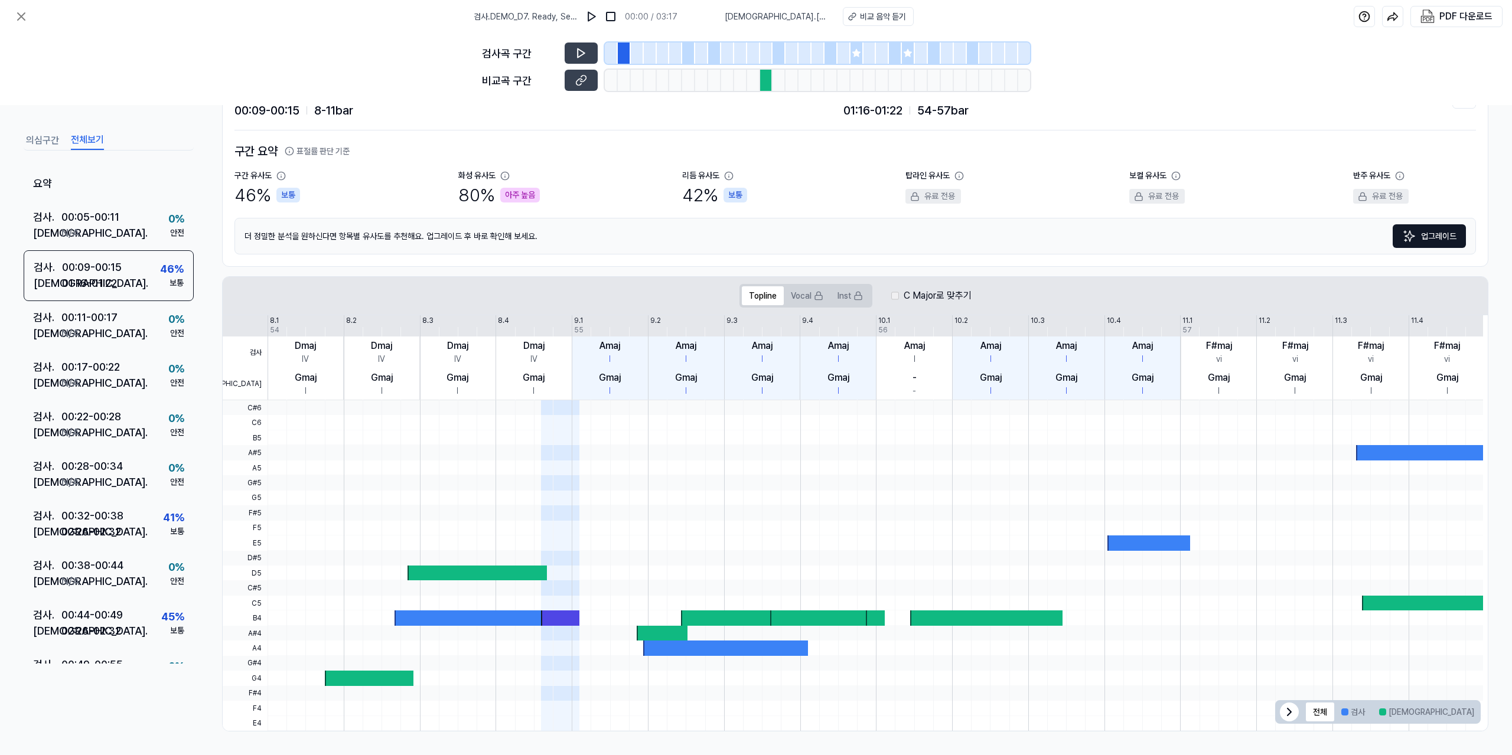
click at [86, 142] on button "전체보기" at bounding box center [87, 140] width 33 height 19
click at [120, 279] on div "비교 . 01:16 - 01:22" at bounding box center [78, 283] width 88 height 16
click at [588, 44] on button at bounding box center [581, 53] width 33 height 21
click at [586, 54] on icon at bounding box center [581, 53] width 12 height 12
click at [580, 83] on icon at bounding box center [581, 80] width 12 height 12
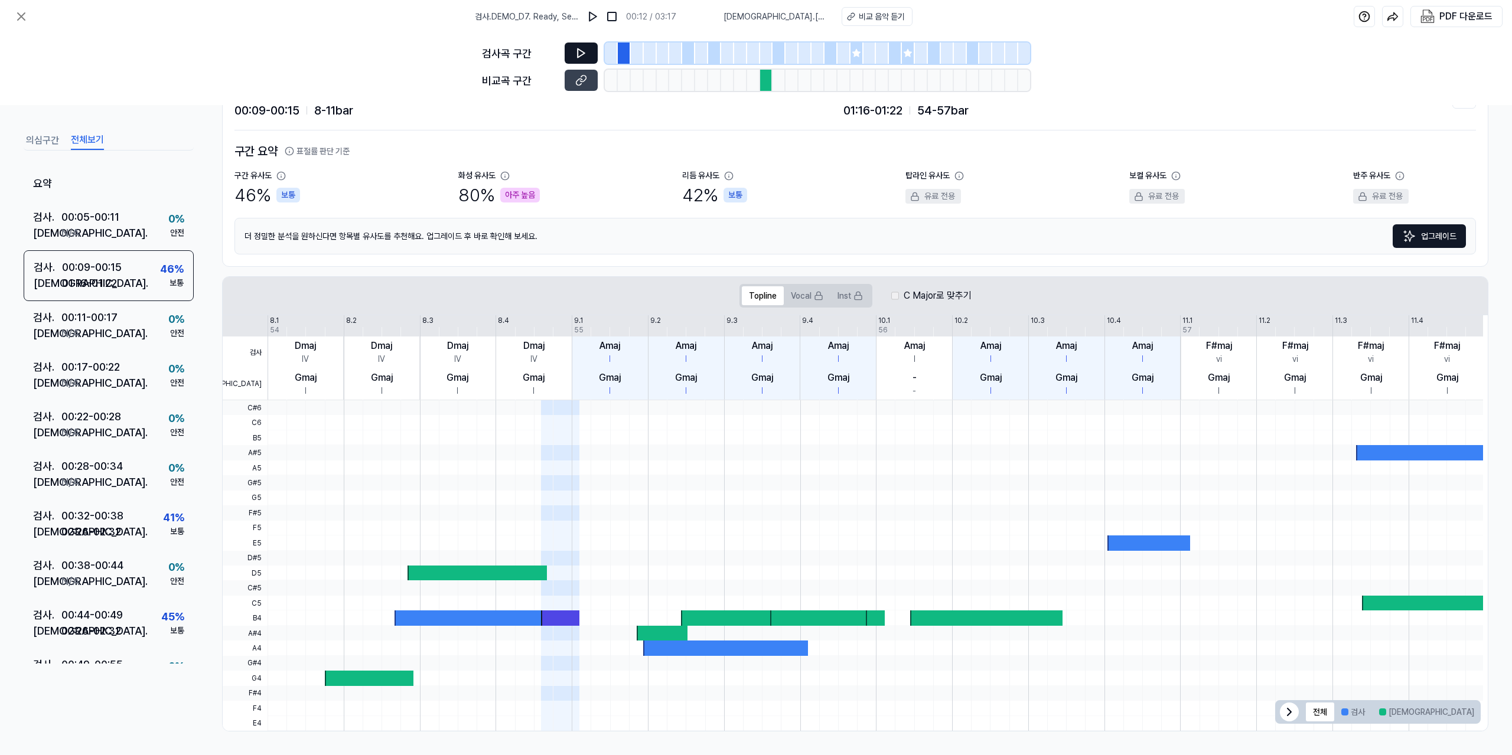
click at [586, 51] on icon at bounding box center [581, 53] width 12 height 12
click at [682, 59] on div at bounding box center [688, 53] width 13 height 21
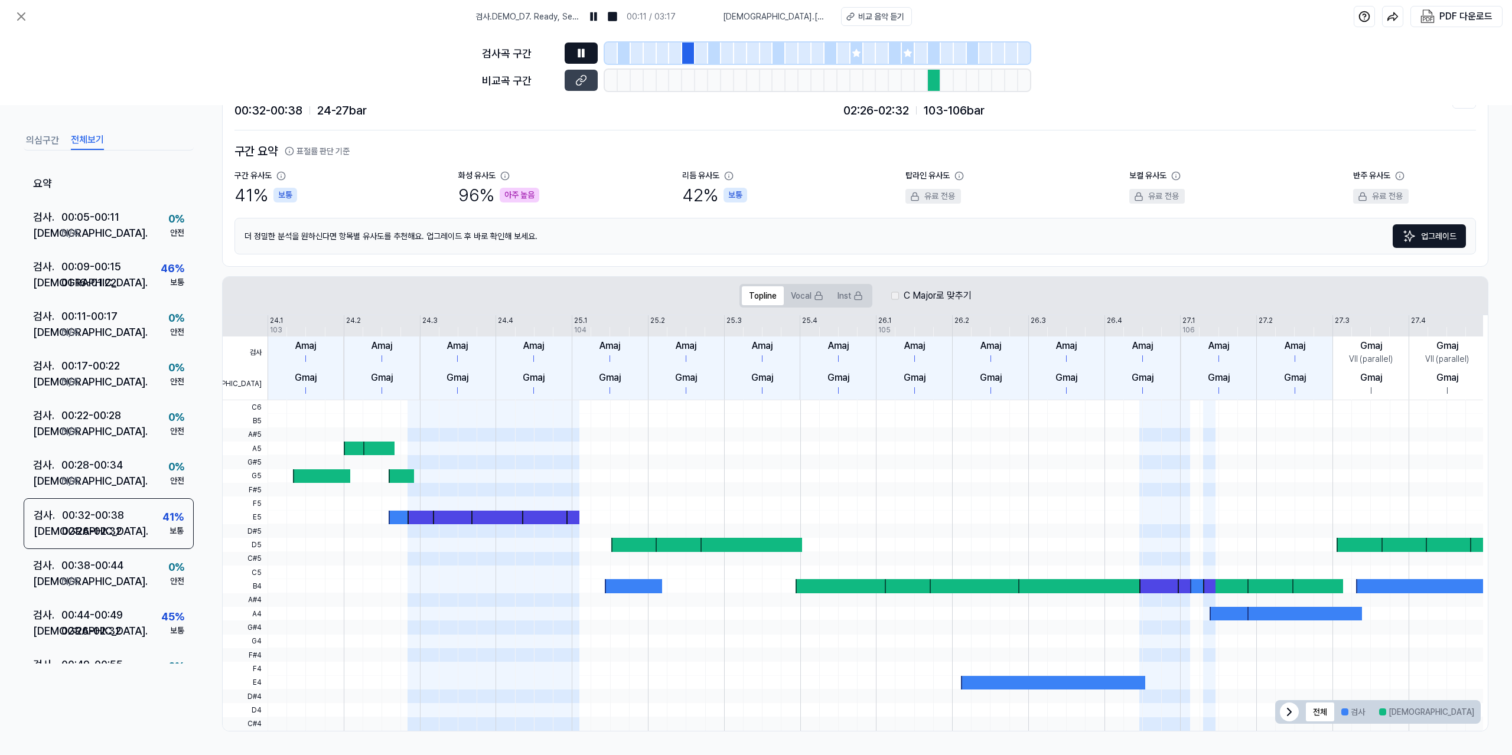
click at [581, 51] on icon at bounding box center [581, 53] width 12 height 12
click at [692, 51] on div at bounding box center [688, 53] width 13 height 21
click at [590, 52] on button at bounding box center [581, 53] width 33 height 21
click at [587, 52] on button at bounding box center [581, 53] width 33 height 21
click at [584, 78] on icon at bounding box center [581, 80] width 12 height 12
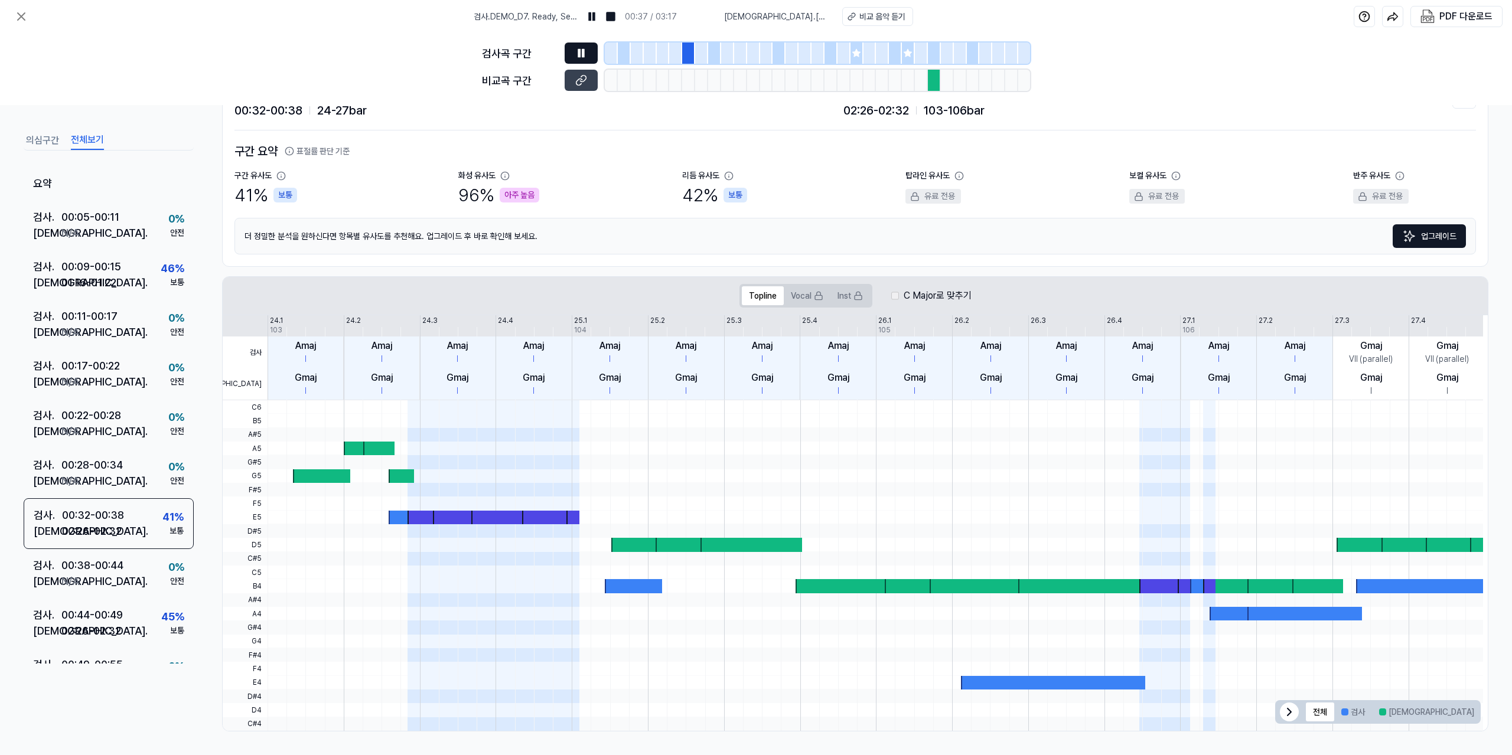
click at [579, 49] on icon at bounding box center [579, 53] width 2 height 8
click at [843, 295] on button "Inst" at bounding box center [850, 295] width 40 height 19
click at [1407, 237] on img at bounding box center [1409, 236] width 14 height 14
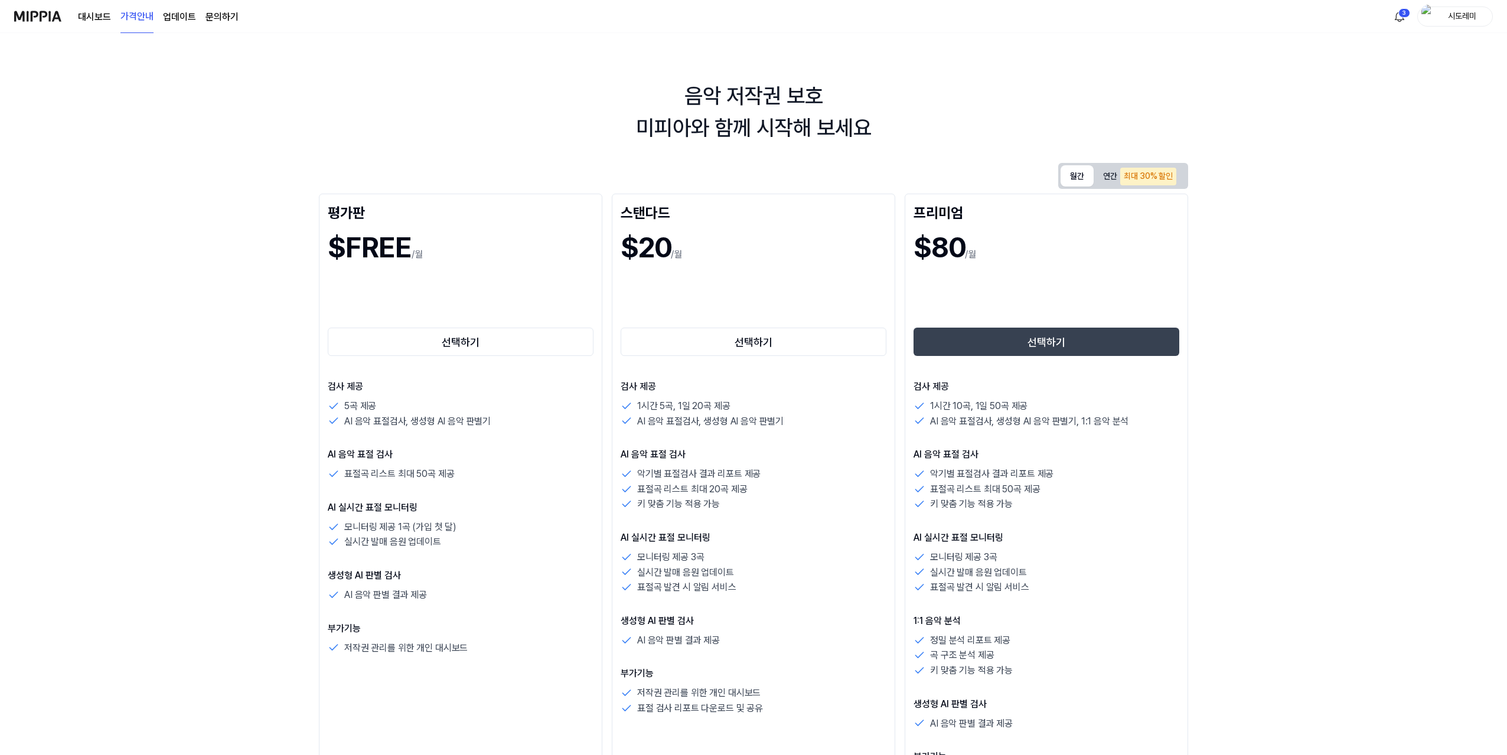
click at [1071, 174] on button "월간" at bounding box center [1077, 175] width 33 height 21
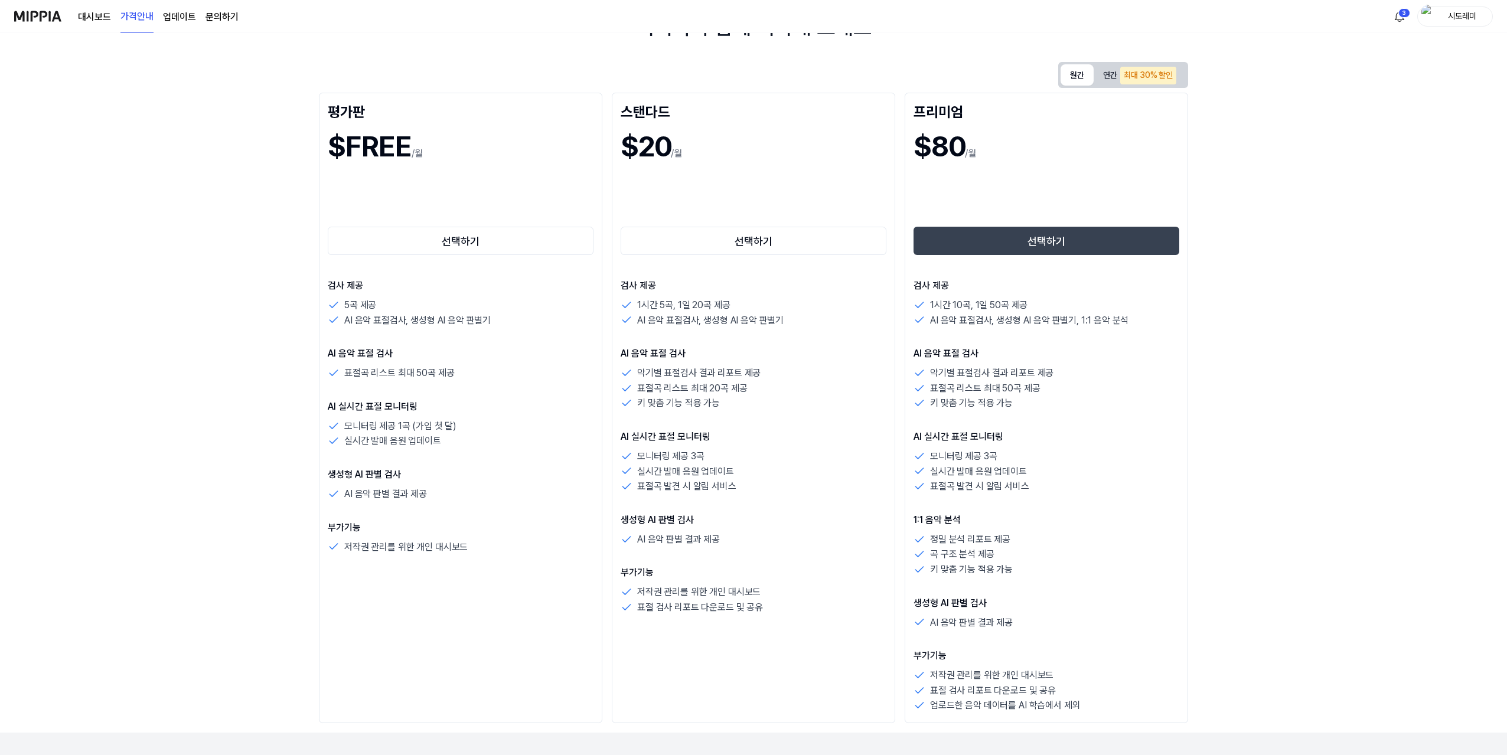
scroll to position [118, 0]
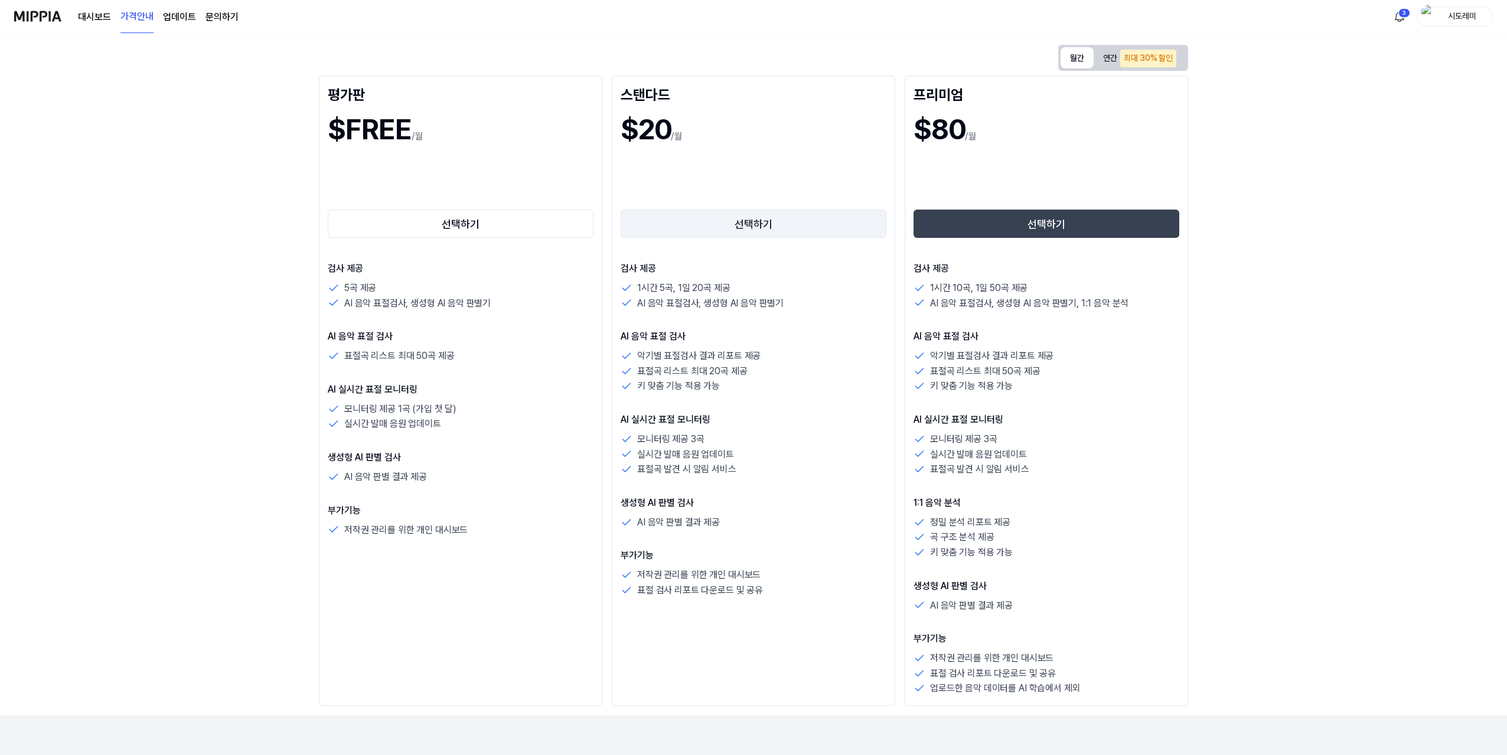
click at [756, 230] on button "선택하기" at bounding box center [754, 224] width 266 height 28
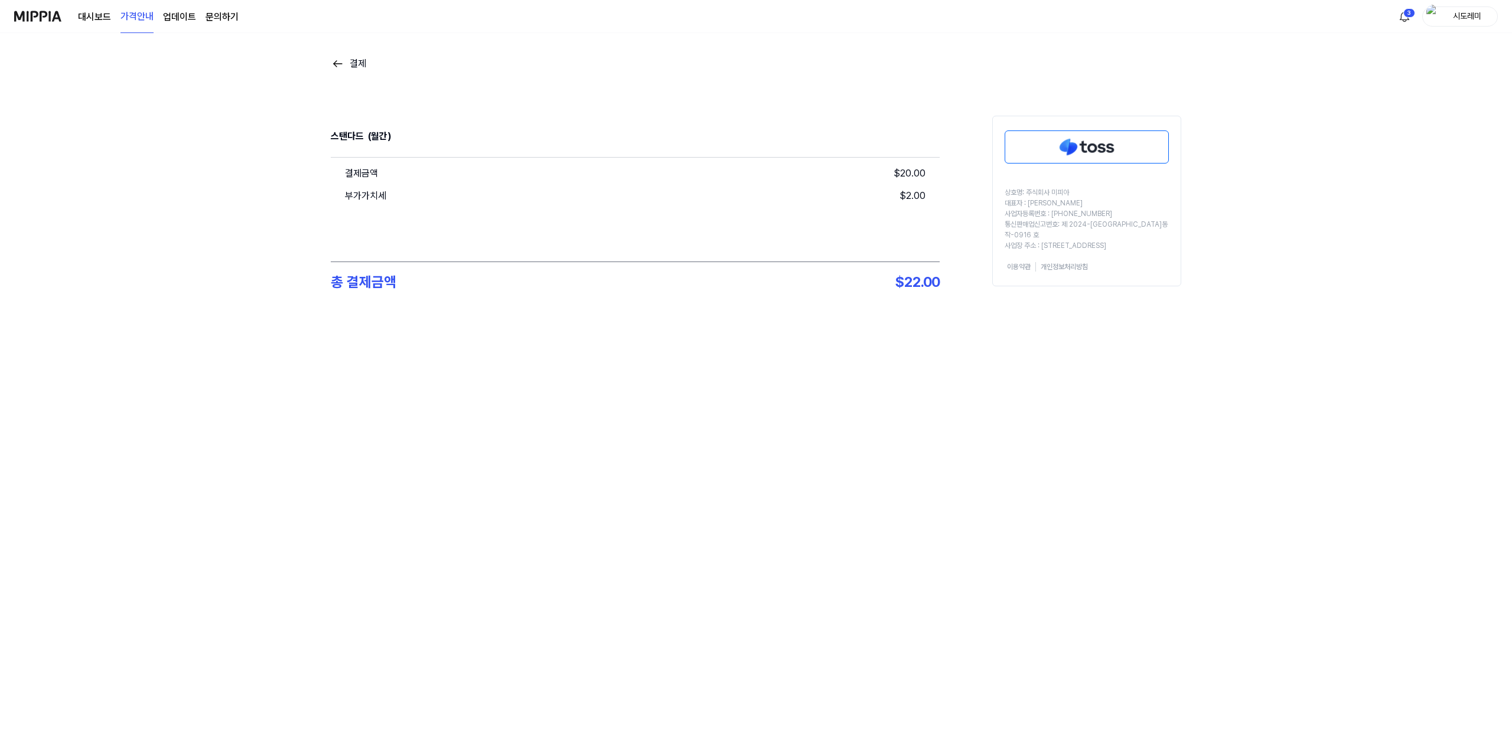
click at [1102, 155] on img at bounding box center [1086, 147] width 163 height 32
drag, startPoint x: 1007, startPoint y: 79, endPoint x: 979, endPoint y: 84, distance: 28.7
click at [89, 17] on link "대시보드" at bounding box center [94, 17] width 33 height 14
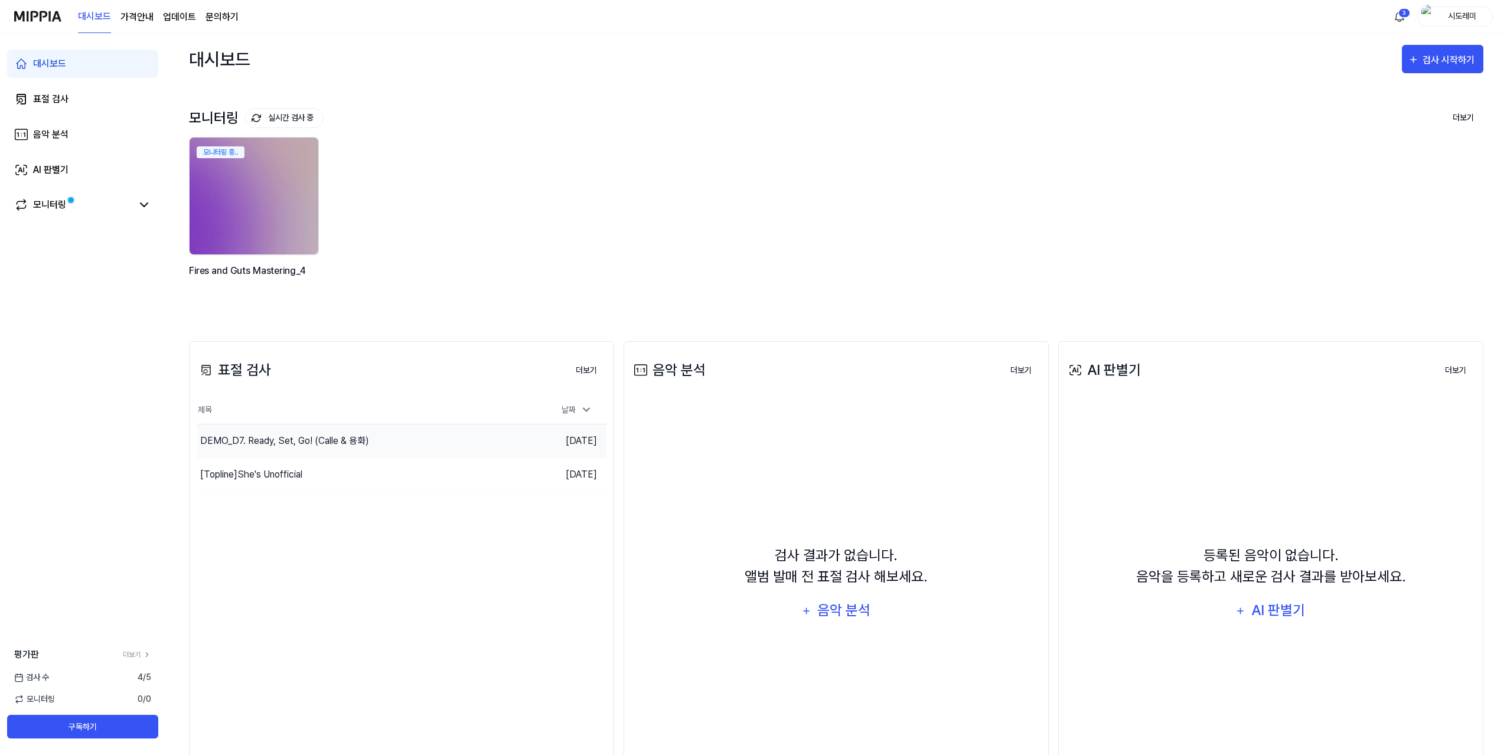
click at [313, 435] on div "DEMO_D7. Ready, Set, Go! (Calle & 용화)" at bounding box center [284, 441] width 169 height 14
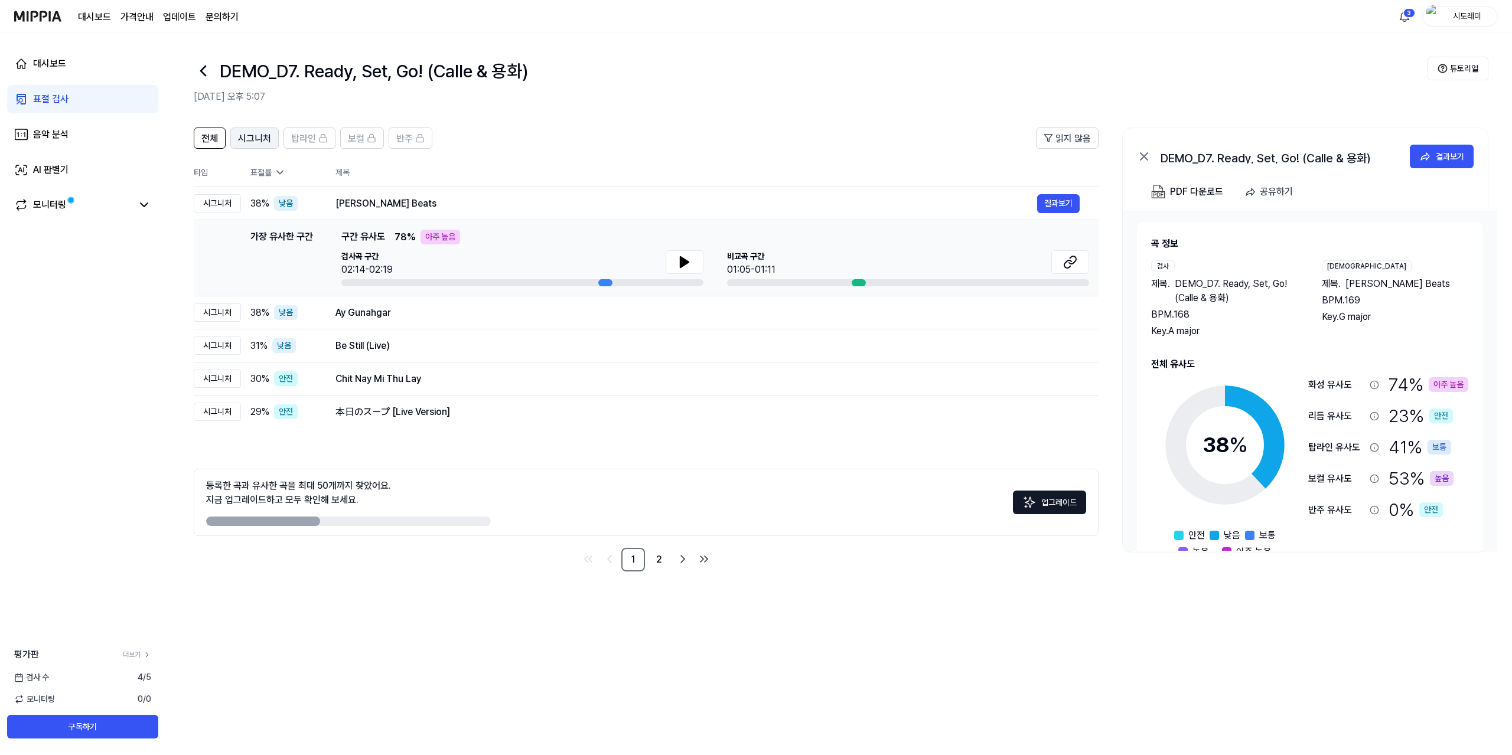
click at [256, 139] on span "시그니처" at bounding box center [254, 139] width 33 height 14
click at [199, 140] on button "전체" at bounding box center [210, 138] width 32 height 21
click at [1060, 312] on button "결과보기" at bounding box center [1058, 313] width 43 height 19
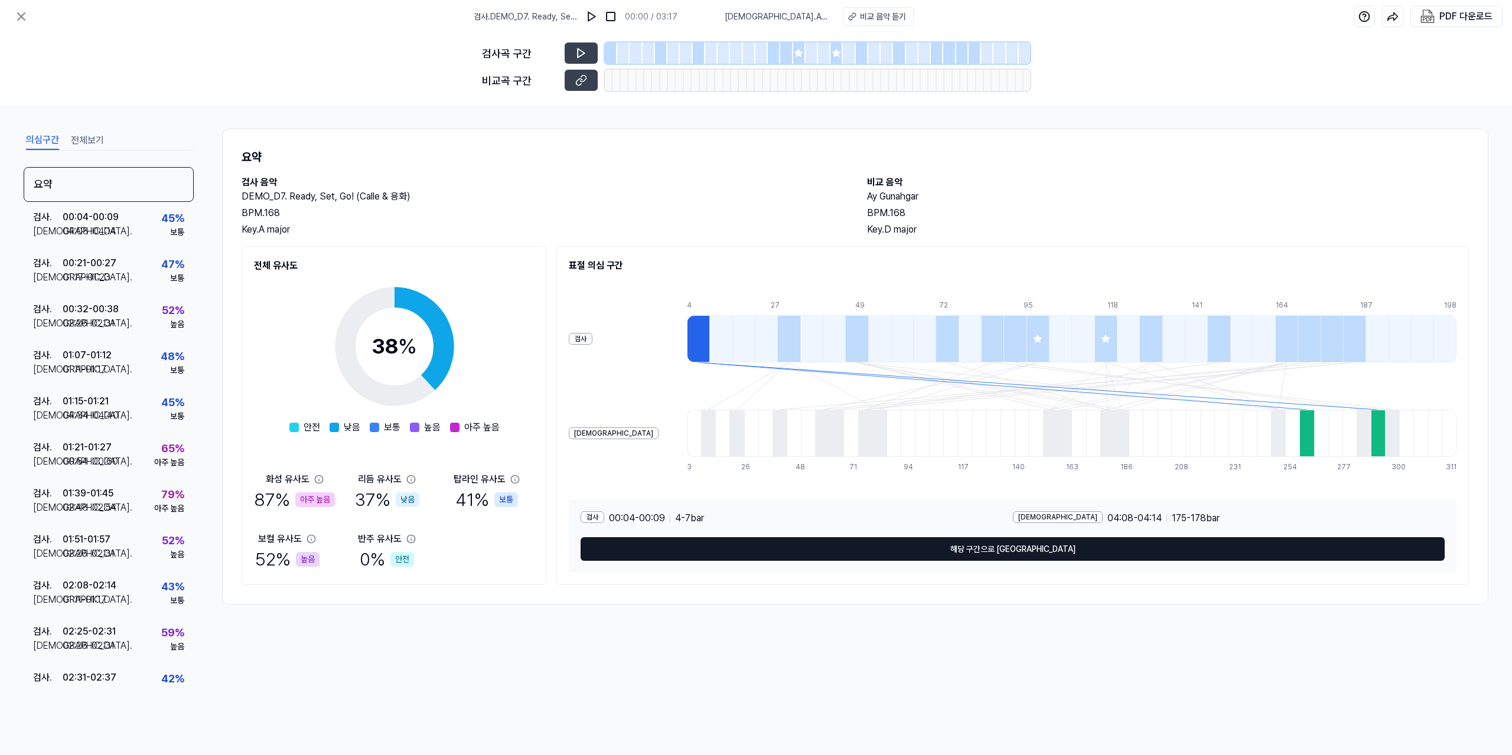
click at [996, 557] on button "해당 구간으로 [GEOGRAPHIC_DATA]" at bounding box center [1013, 549] width 864 height 24
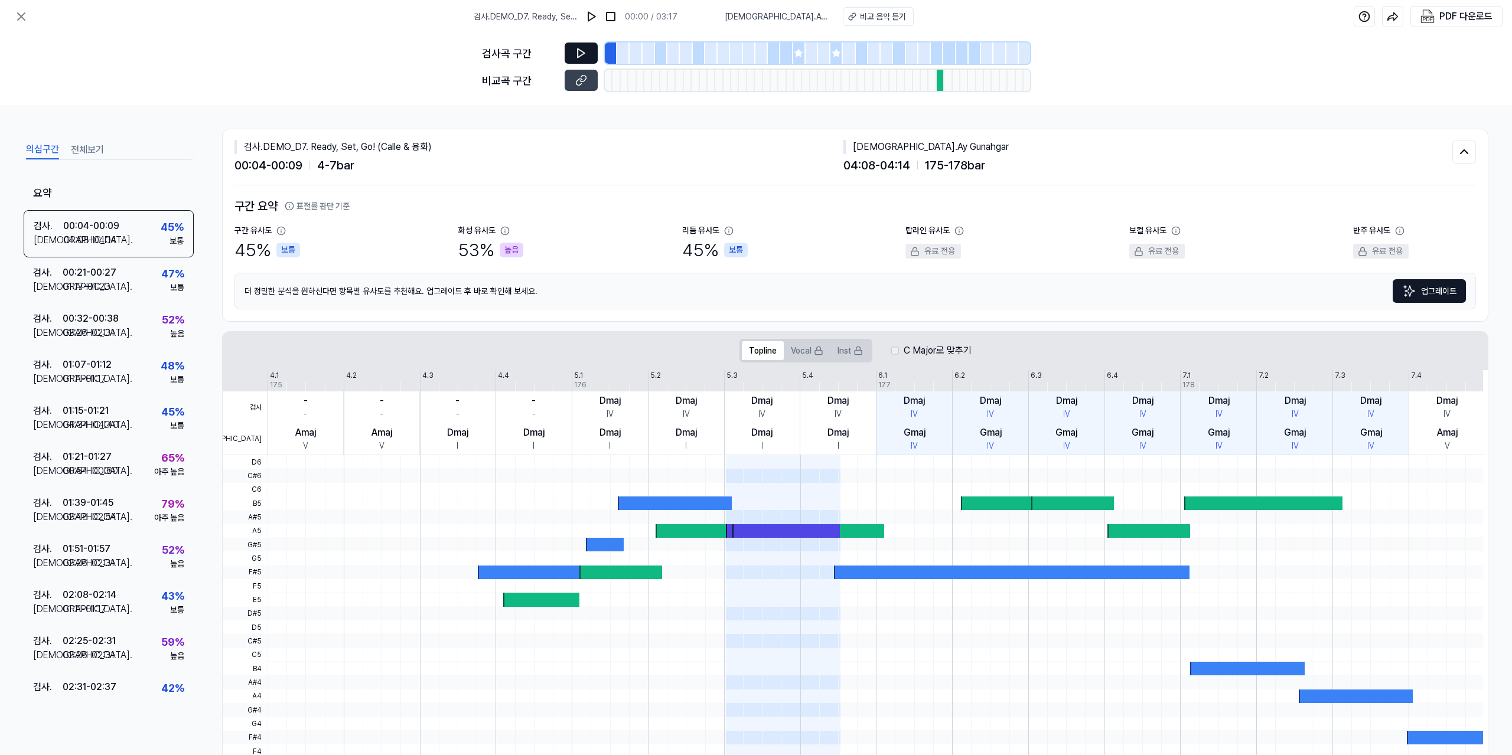
click at [576, 53] on icon at bounding box center [581, 53] width 12 height 12
click at [571, 50] on button at bounding box center [581, 53] width 33 height 21
click at [581, 78] on icon at bounding box center [581, 80] width 12 height 12
click at [132, 277] on div "검사 . 00:21 - 00:27 비교 . 01:17 - 01:23 47 % 보통" at bounding box center [109, 280] width 170 height 46
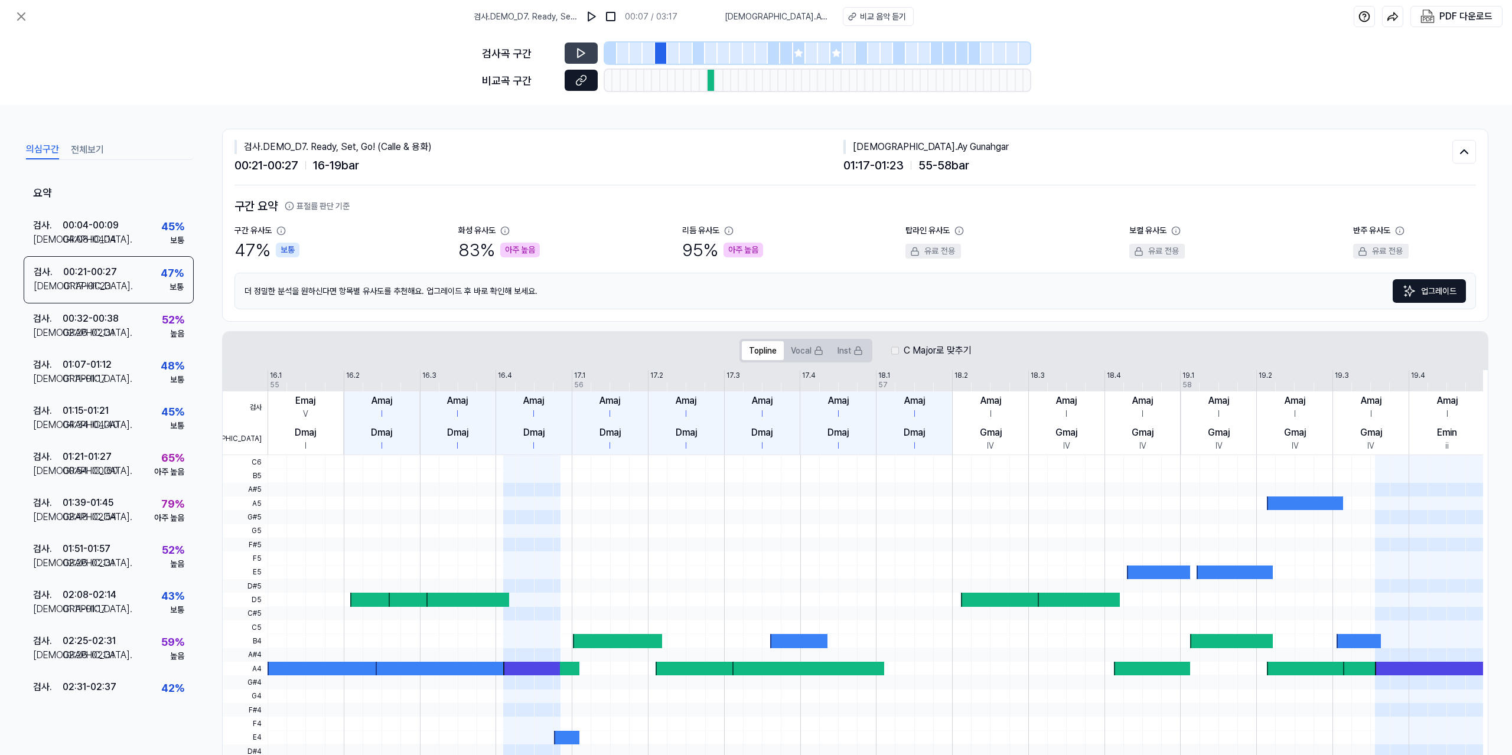
click at [573, 84] on button at bounding box center [581, 80] width 33 height 21
click at [26, 18] on icon at bounding box center [21, 16] width 14 height 14
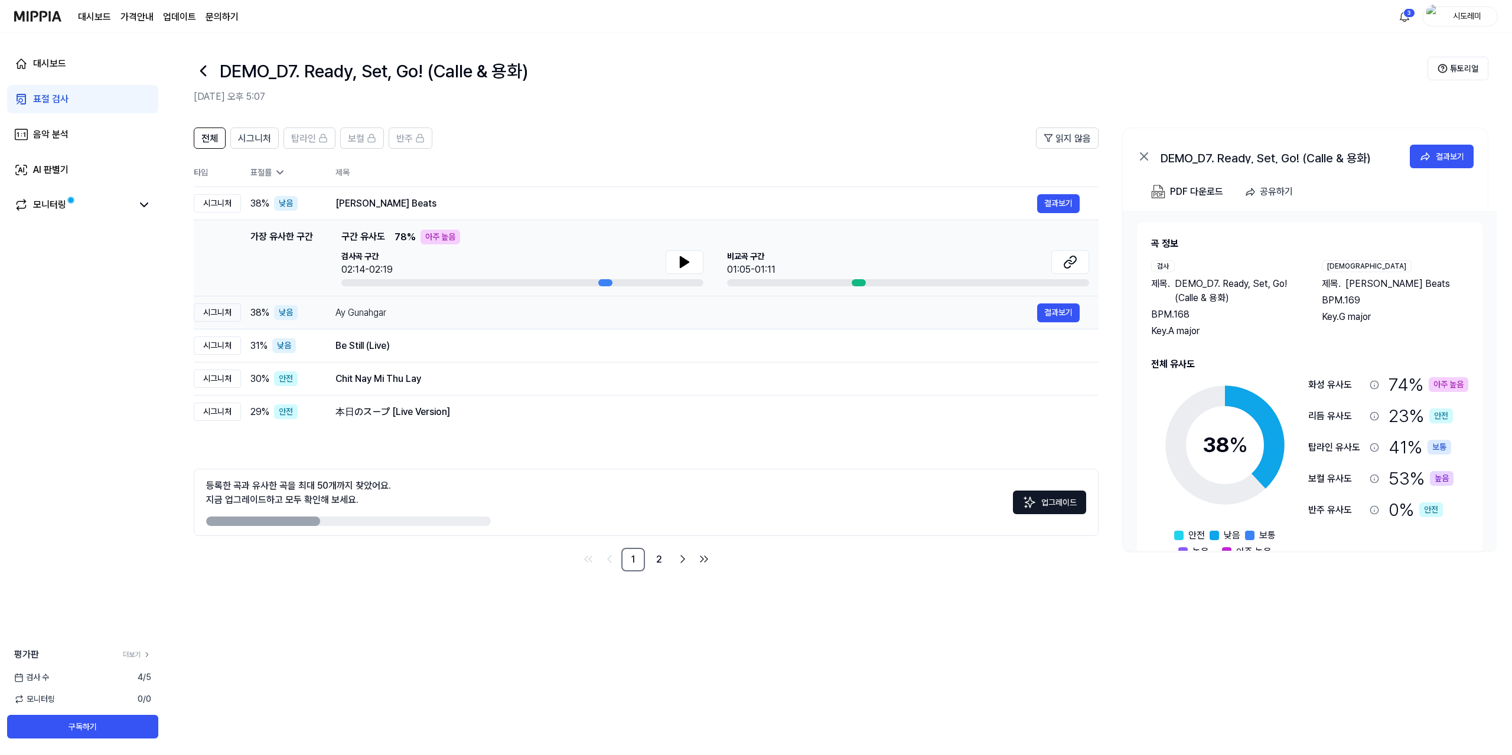
click at [416, 309] on div "Ay Gunahgar" at bounding box center [686, 313] width 702 height 14
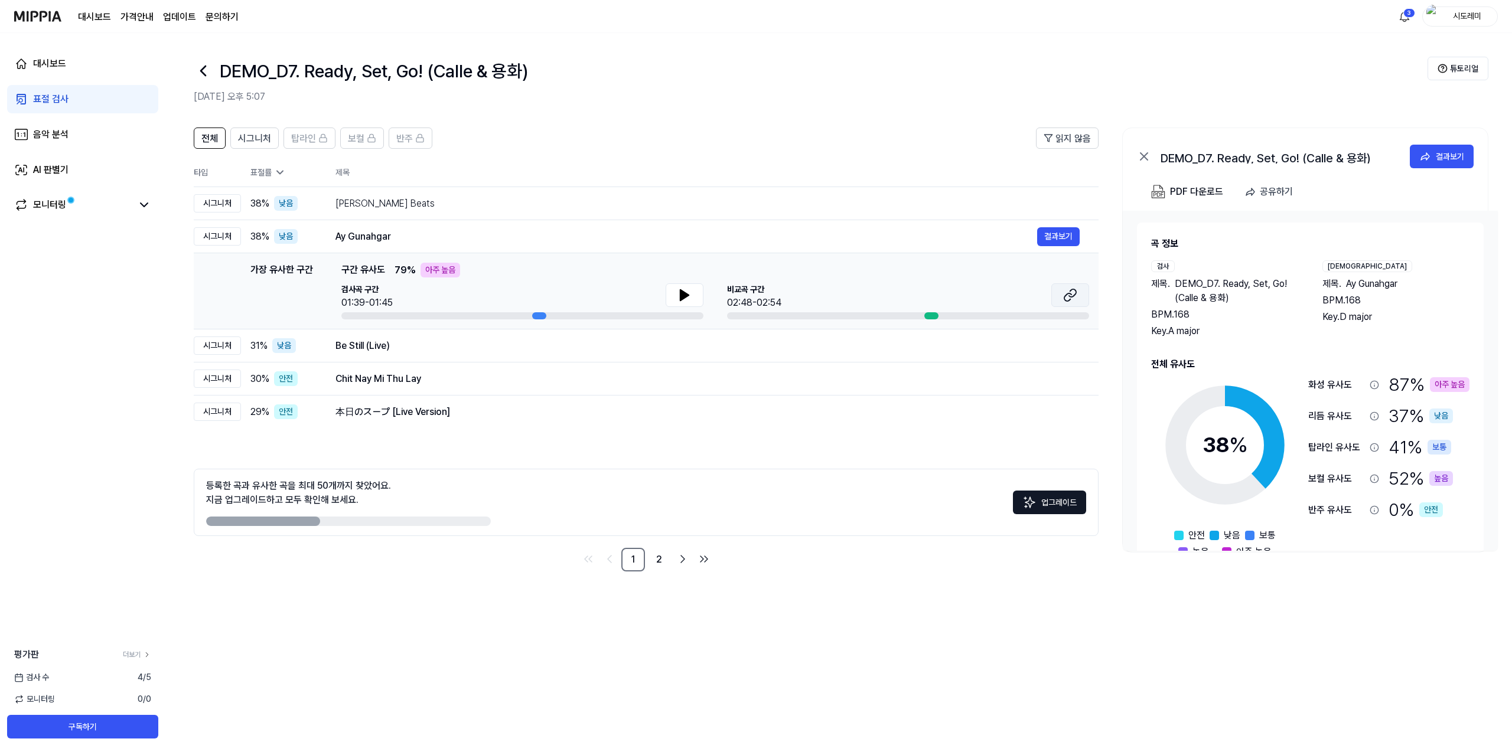
click at [1071, 292] on icon at bounding box center [1070, 295] width 14 height 14
click at [683, 295] on icon at bounding box center [684, 295] width 8 height 11
click at [689, 295] on icon at bounding box center [684, 295] width 14 height 14
click at [438, 348] on div "Be Still (Live)" at bounding box center [686, 346] width 702 height 14
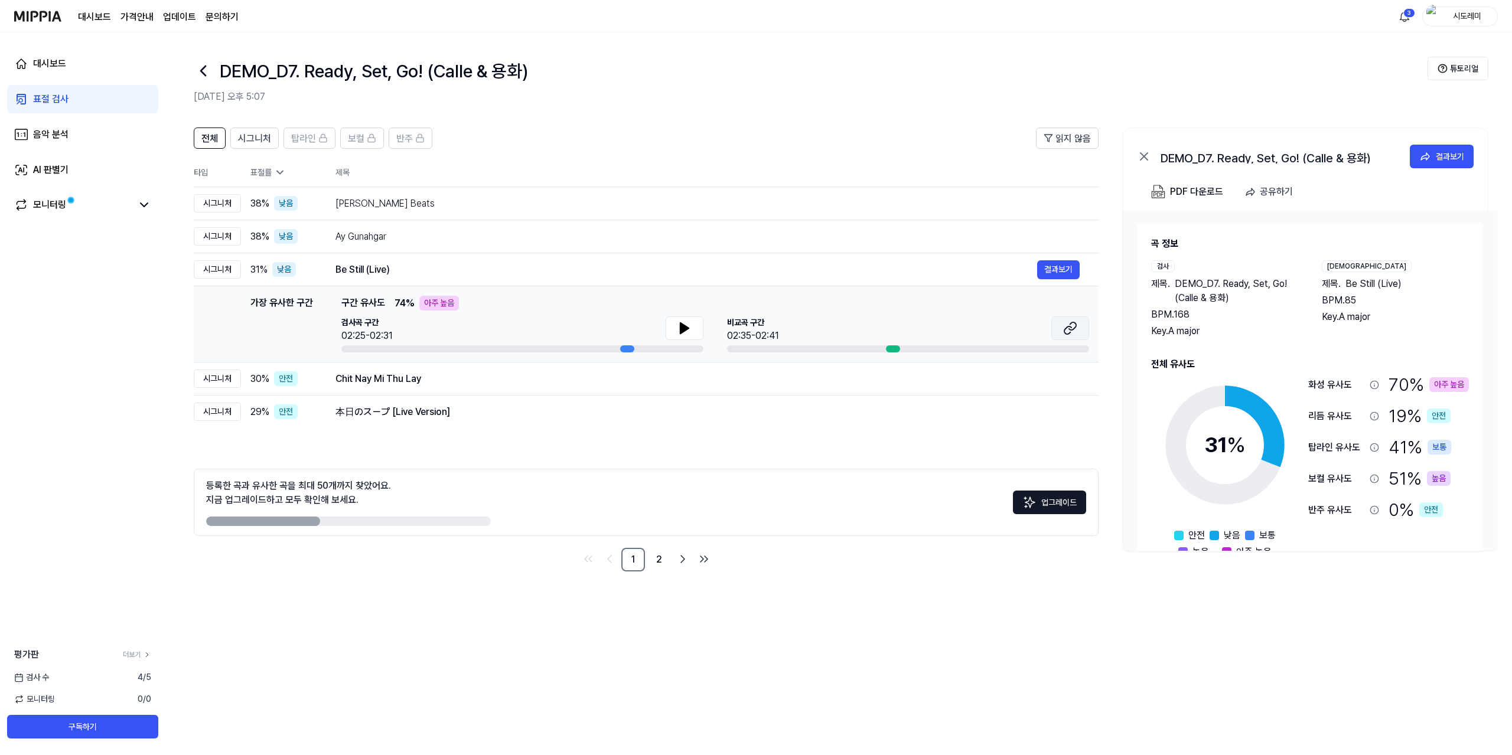
click at [1067, 332] on icon at bounding box center [1070, 328] width 14 height 14
click at [676, 334] on button at bounding box center [685, 329] width 38 height 24
click at [687, 329] on icon at bounding box center [687, 328] width 2 height 9
click at [1067, 376] on button "결과보기" at bounding box center [1058, 379] width 43 height 19
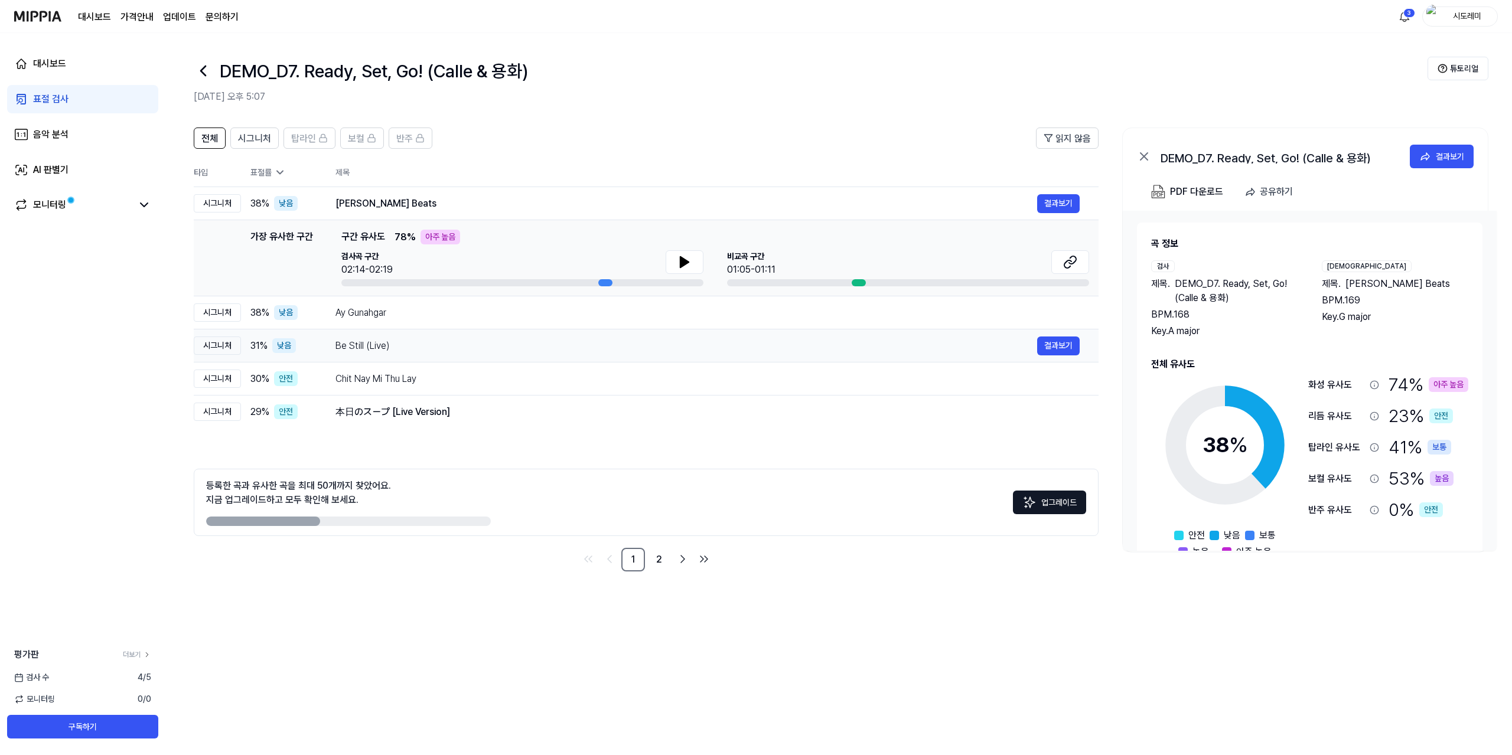
click at [377, 339] on div "Be Still (Live)" at bounding box center [686, 346] width 702 height 14
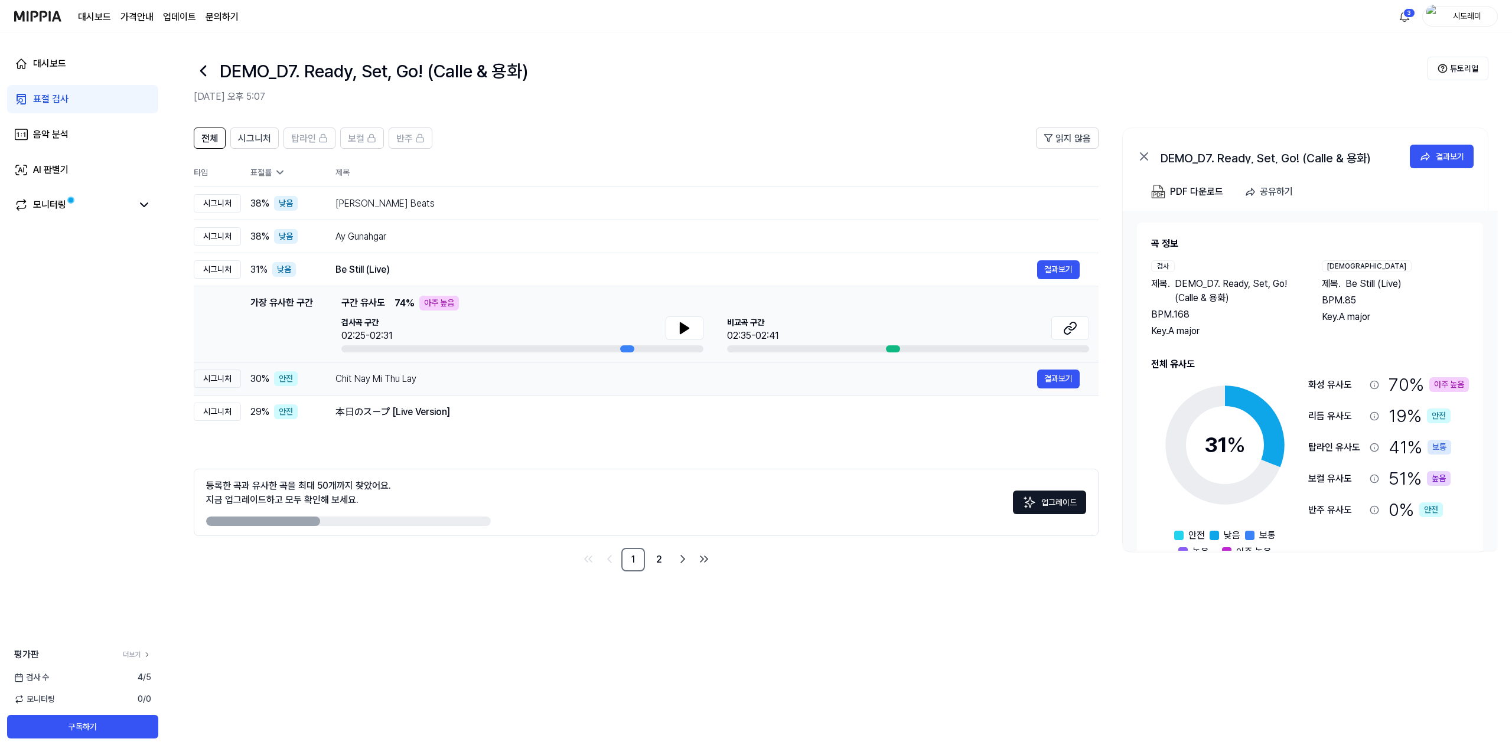
click at [384, 376] on div "Chit Nay Mi Thu Lay" at bounding box center [686, 379] width 702 height 14
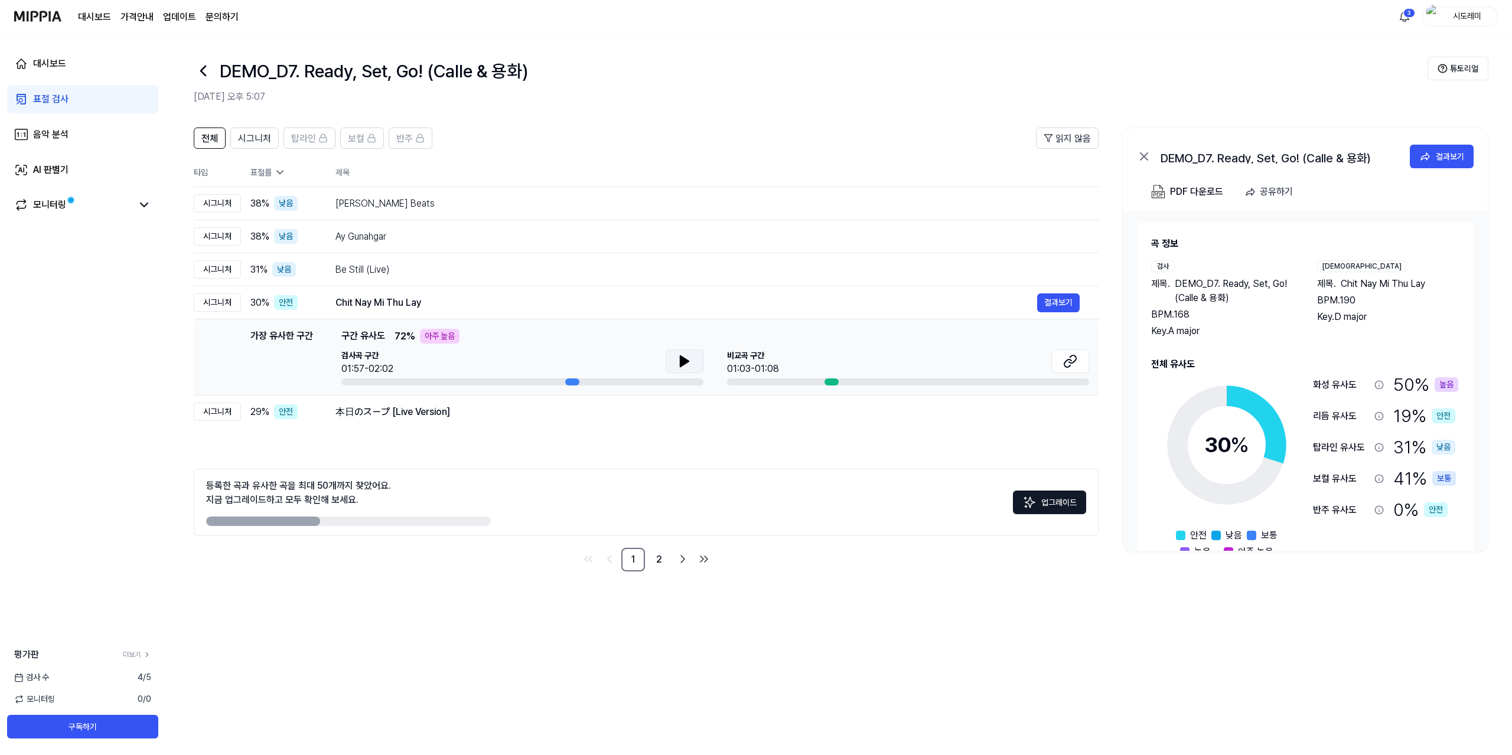
click at [686, 363] on icon at bounding box center [684, 361] width 8 height 11
click at [689, 363] on icon at bounding box center [684, 361] width 14 height 14
click at [1077, 363] on icon at bounding box center [1070, 361] width 14 height 14
click at [425, 403] on div "本日のスープ [Live Version] 결과보기" at bounding box center [707, 412] width 744 height 19
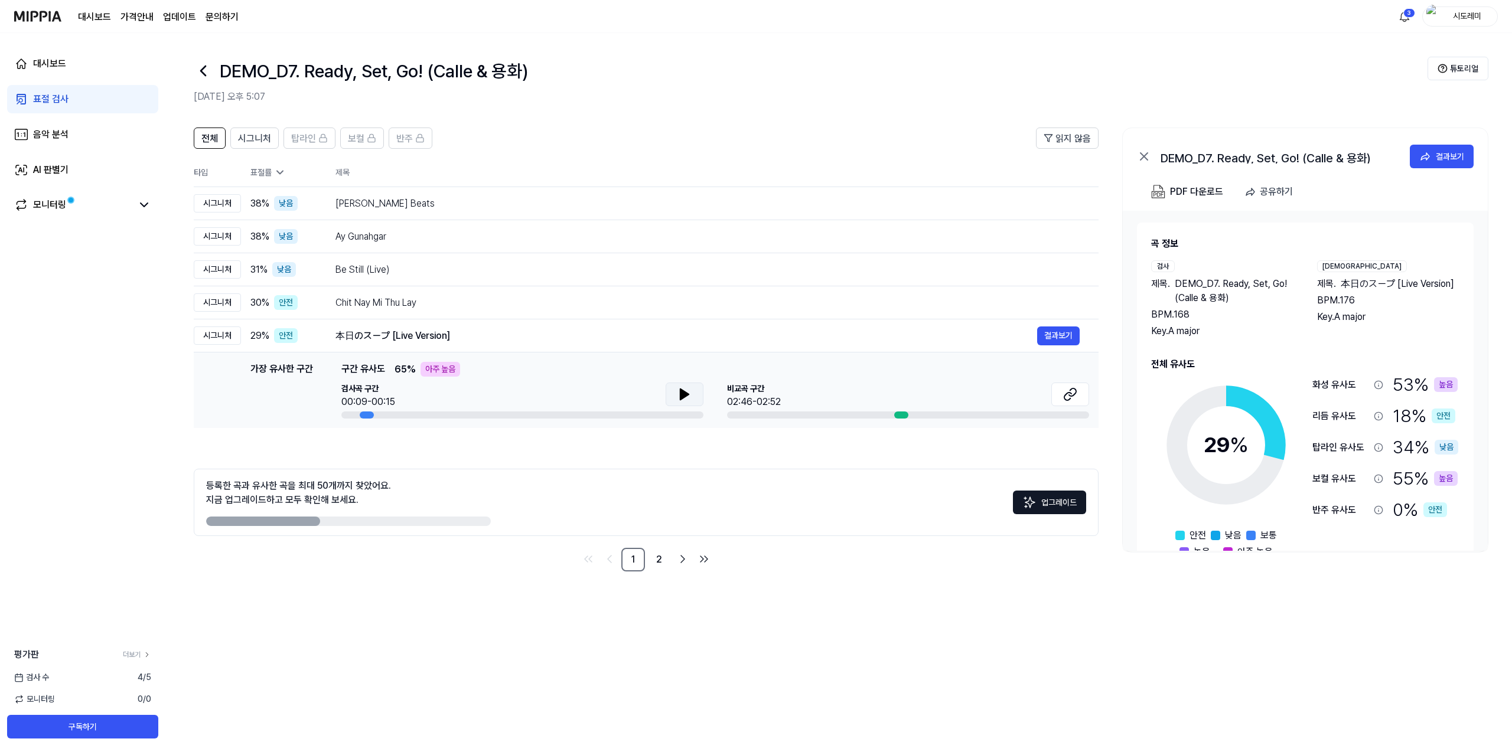
click at [669, 402] on button at bounding box center [685, 395] width 38 height 24
click at [683, 387] on button at bounding box center [685, 395] width 38 height 24
click at [1065, 396] on icon at bounding box center [1070, 394] width 14 height 14
click at [661, 565] on link "2" at bounding box center [659, 560] width 24 height 24
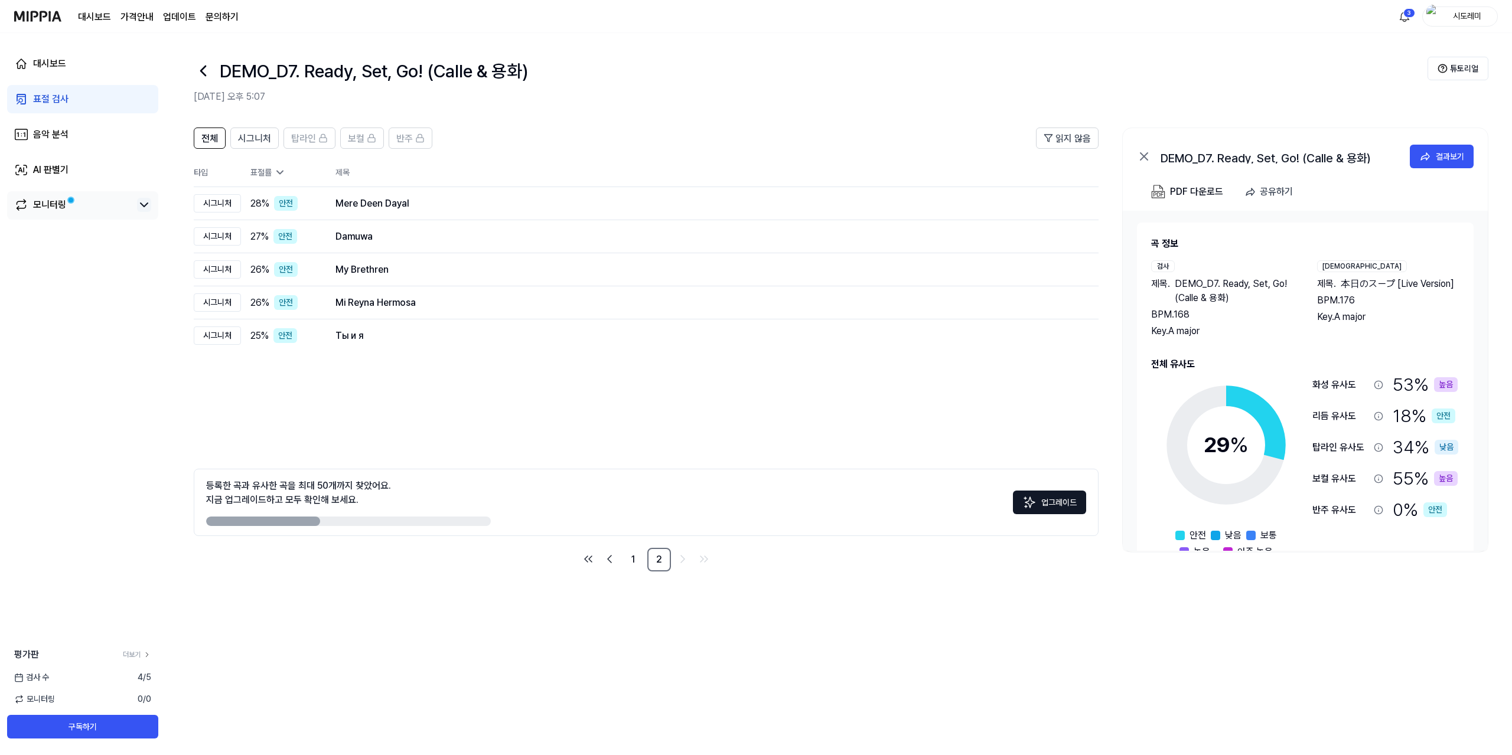
click at [139, 203] on icon at bounding box center [144, 205] width 14 height 14
click at [93, 92] on link "표절 검사" at bounding box center [82, 99] width 151 height 28
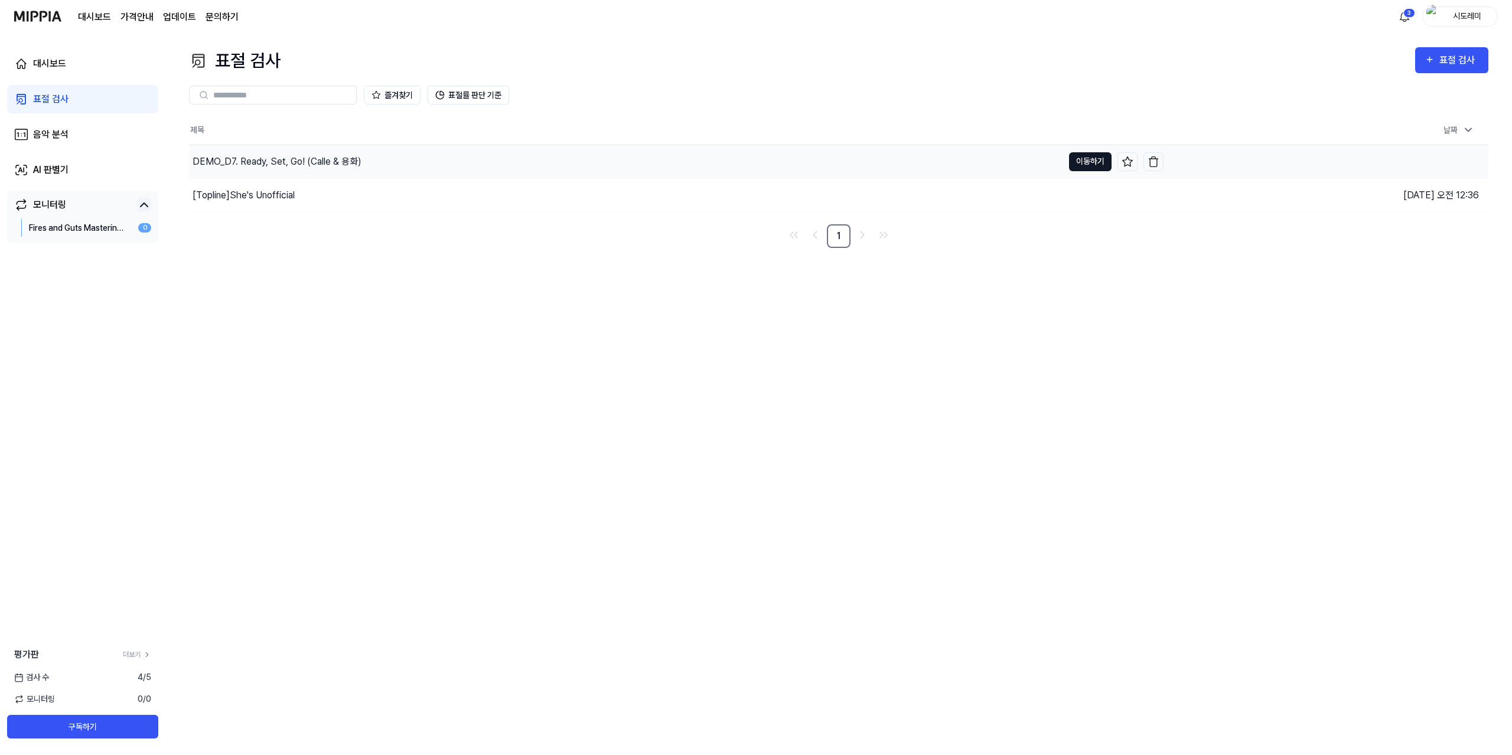
click at [1080, 164] on button "이동하기" at bounding box center [1090, 161] width 43 height 19
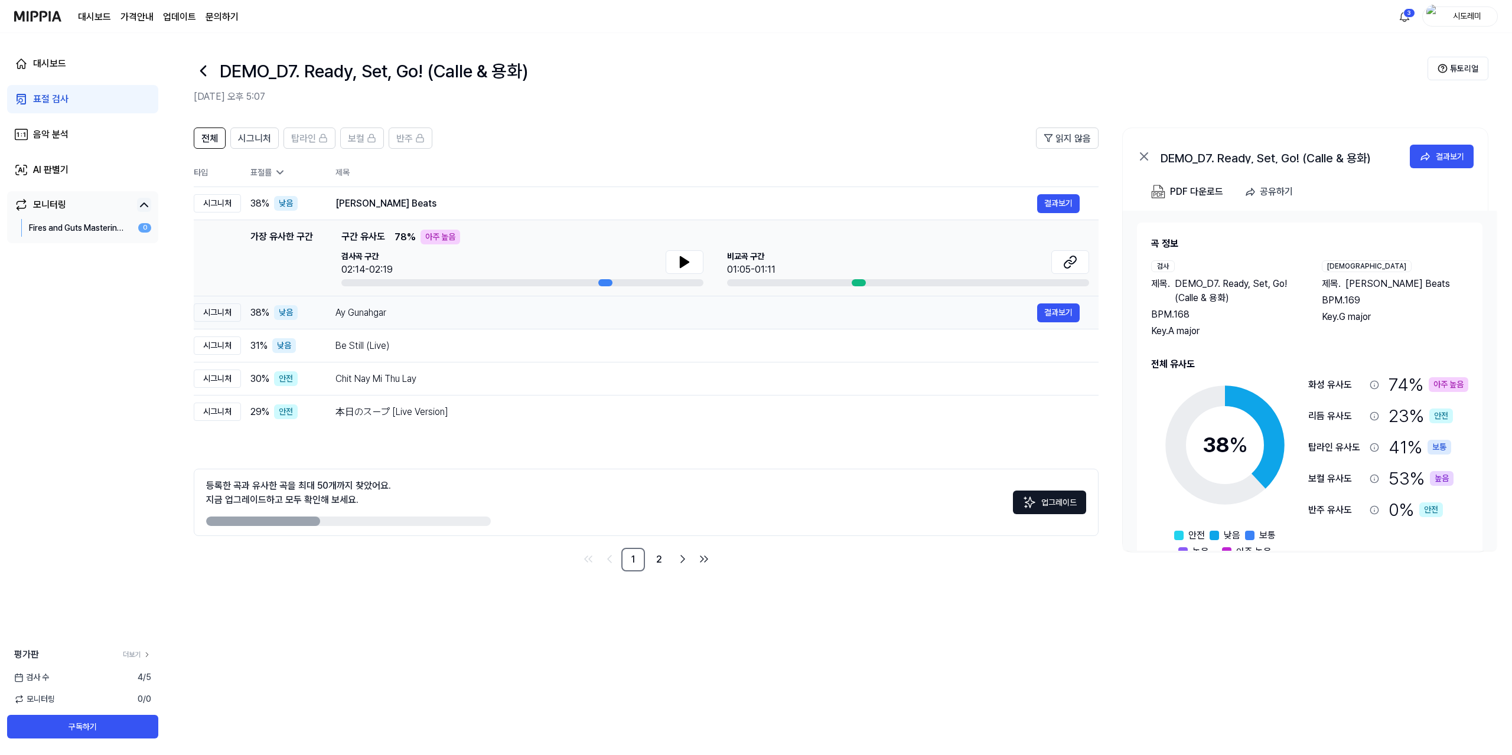
click at [425, 322] on div "Ay Gunahgar 결과보기" at bounding box center [707, 313] width 744 height 19
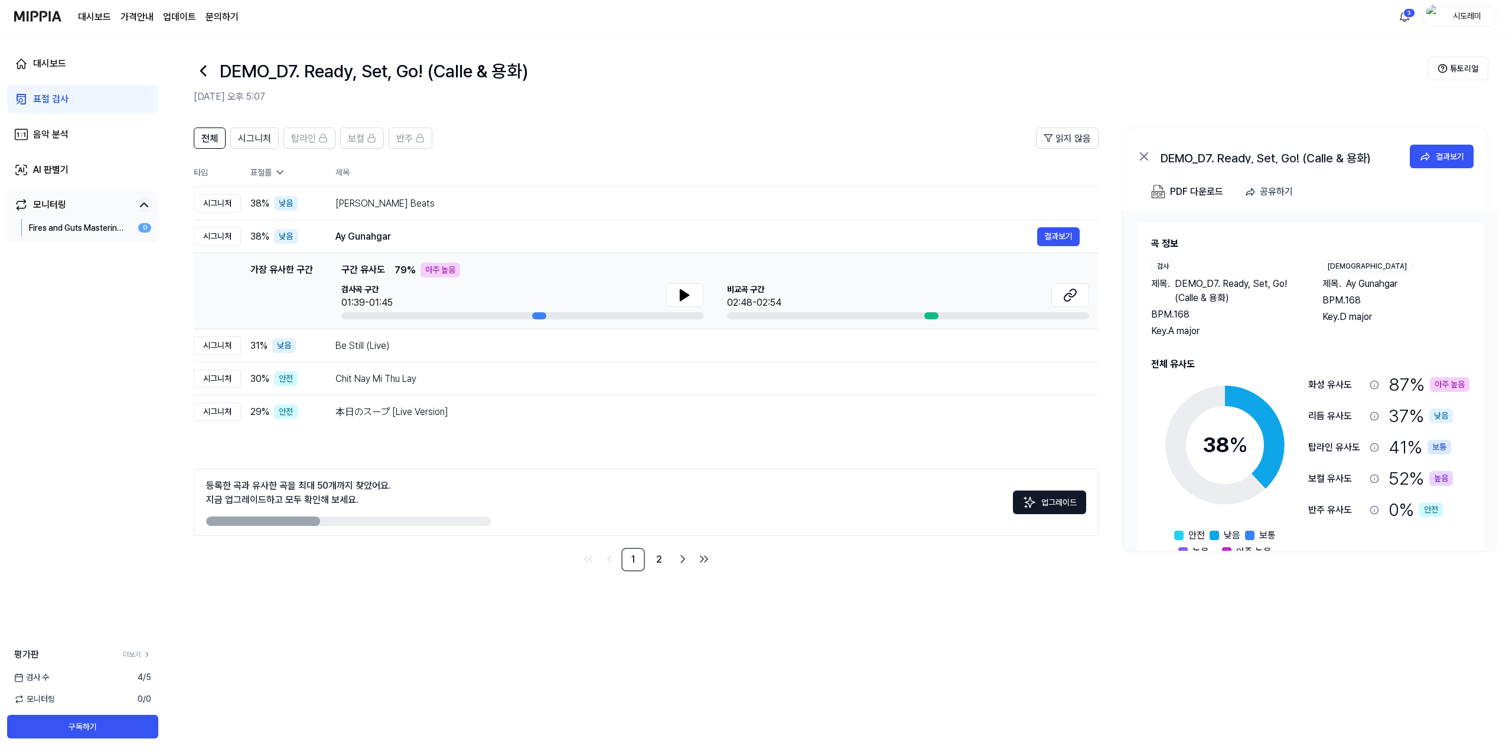
click at [705, 613] on div "전체 시그니처 탑라인 보컬 반주 읽지 않음 전체 시그니처 탑라인 보컬 반주 타입 표절률 제목 표절률 읽지 않음 시그니처 38 % 낮음 Aao …" at bounding box center [838, 436] width 1346 height 640
click at [788, 562] on nav "1 2" at bounding box center [646, 560] width 905 height 24
click at [772, 602] on div "전체 시그니처 탑라인 보컬 반주 읽지 않음 전체 시그니처 탑라인 보컬 반주 타입 표절률 제목 표절률 읽지 않음 시그니처 38 % 낮음 Aao …" at bounding box center [838, 436] width 1346 height 640
click at [654, 557] on link "2" at bounding box center [659, 560] width 24 height 24
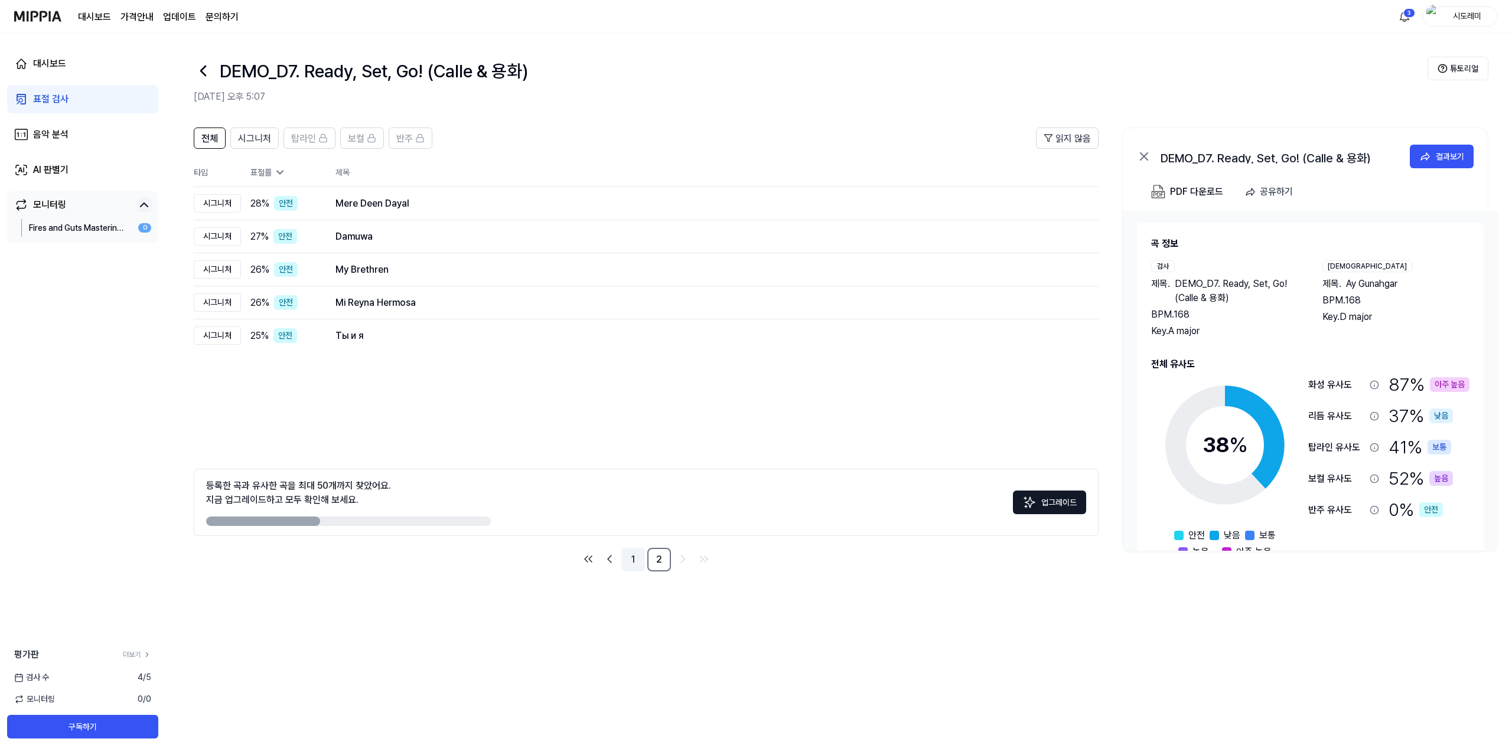
click at [627, 556] on link "1" at bounding box center [633, 560] width 24 height 24
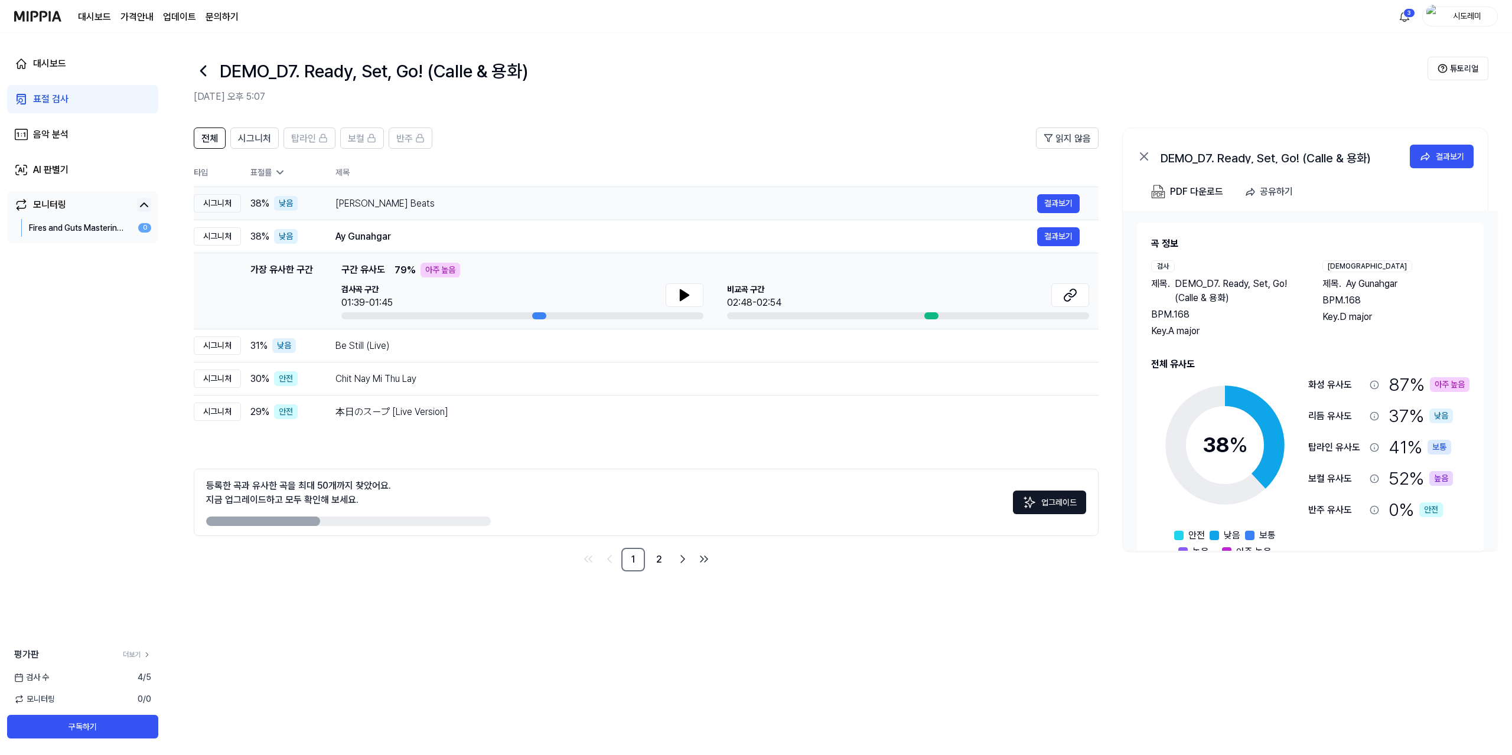
click at [421, 200] on div "[PERSON_NAME] Beats" at bounding box center [686, 204] width 702 height 14
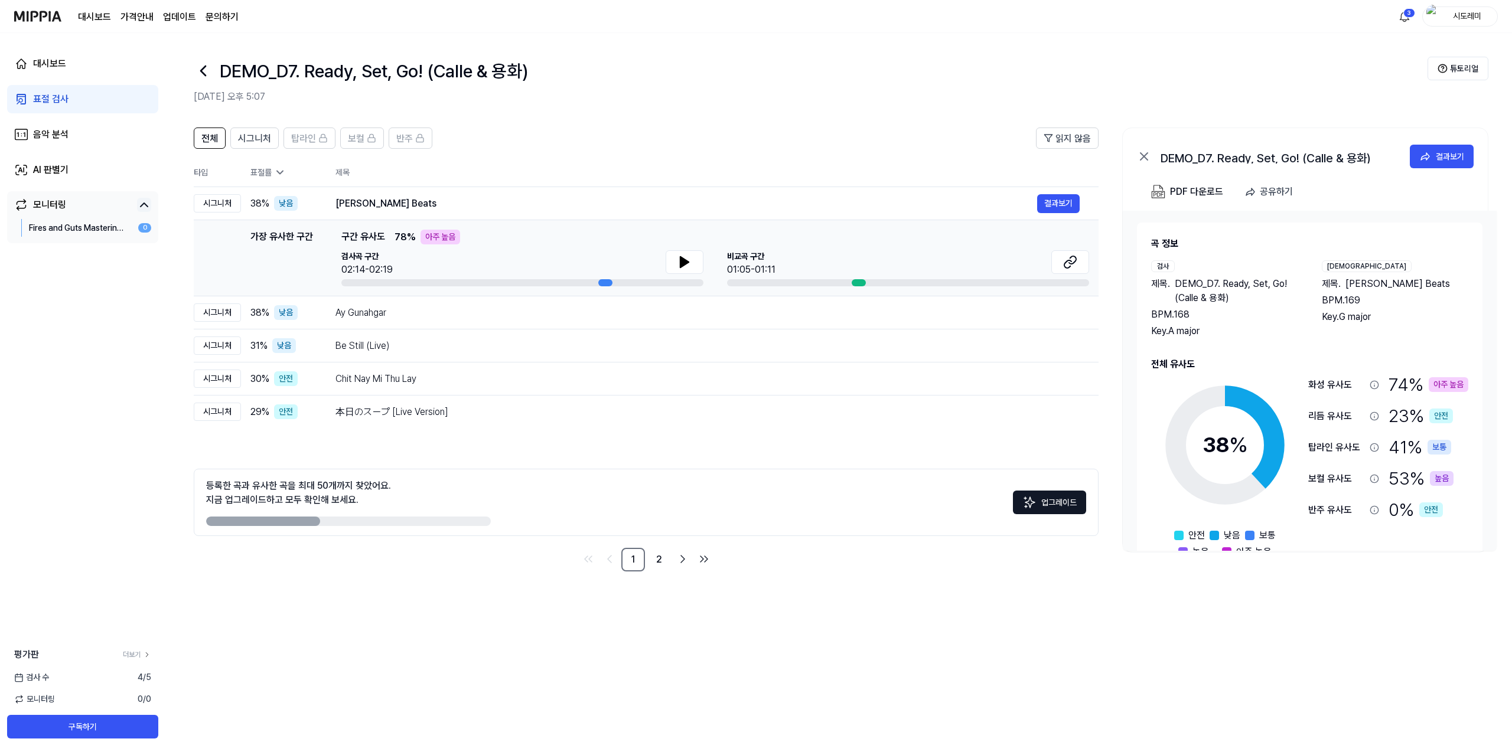
drag, startPoint x: 728, startPoint y: 254, endPoint x: 788, endPoint y: 269, distance: 62.0
click at [788, 269] on div "비교곡 구간 01:05-01:11" at bounding box center [908, 263] width 362 height 27
click at [787, 615] on div "전체 시그니처 탑라인 보컬 반주 읽지 않음 전체 시그니처 탑라인 보컬 반주 타입 표절률 제목 표절률 읽지 않음 시그니처 38 % 낮음 Aao …" at bounding box center [838, 436] width 1346 height 640
click at [656, 560] on link "2" at bounding box center [659, 560] width 24 height 24
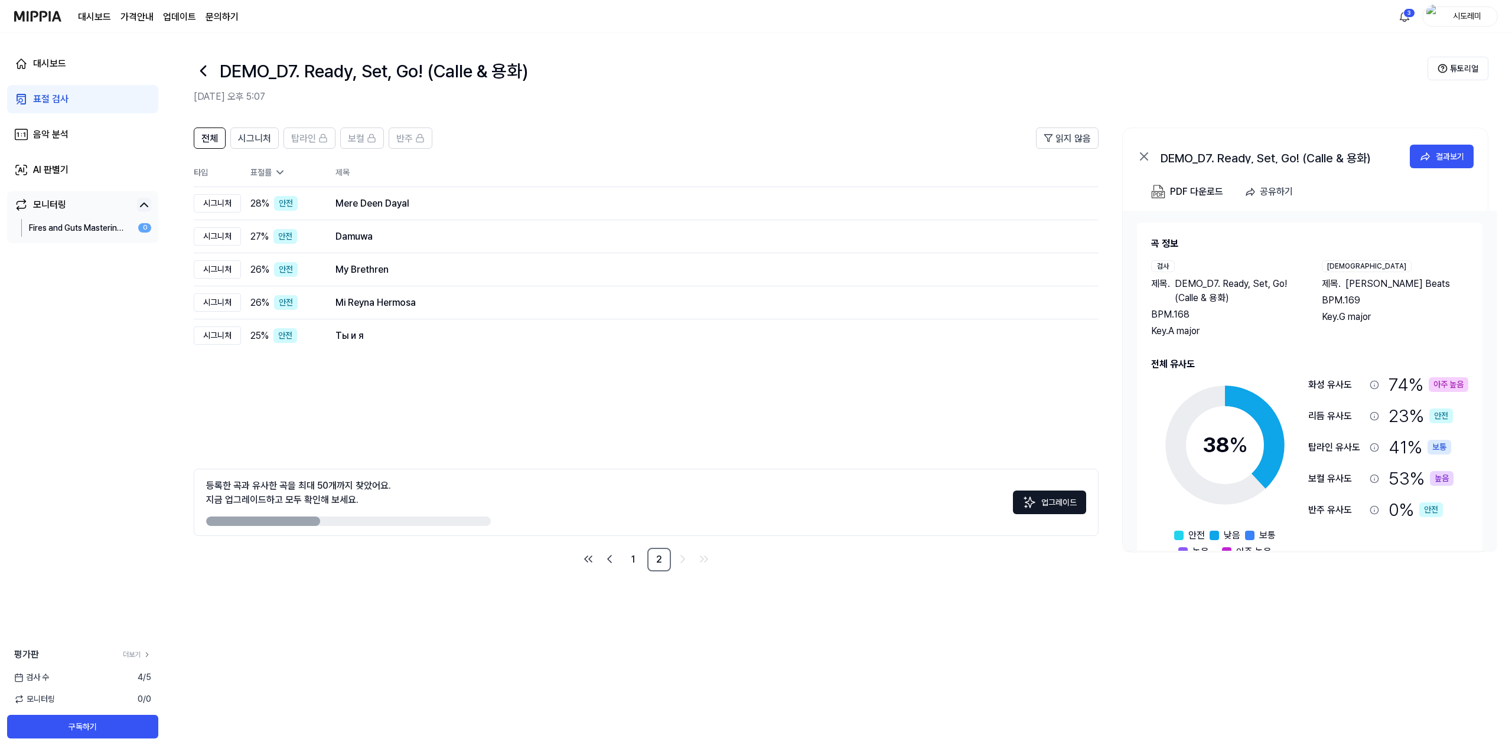
click at [787, 590] on div "전체 시그니처 탑라인 보컬 반주 읽지 않음 전체 시그니처 탑라인 보컬 반주 타입 표절률 제목 표절률 읽지 않음 시그니처 28 % 안전 Mere…" at bounding box center [838, 356] width 1346 height 480
click at [891, 601] on div "전체 시그니처 탑라인 보컬 반주 읽지 않음 전체 시그니처 탑라인 보컬 반주 타입 표절률 제목 표절률 읽지 않음 시그니처 28 % 안전 Mere…" at bounding box center [838, 436] width 1346 height 640
click at [892, 595] on div "전체 시그니처 탑라인 보컬 반주 읽지 않음 전체 시그니처 탑라인 보컬 반주 타입 표절률 제목 표절률 읽지 않음 시그니처 28 % 안전 Mere…" at bounding box center [838, 436] width 1346 height 640
click at [1447, 148] on button "결과보기" at bounding box center [1442, 157] width 64 height 24
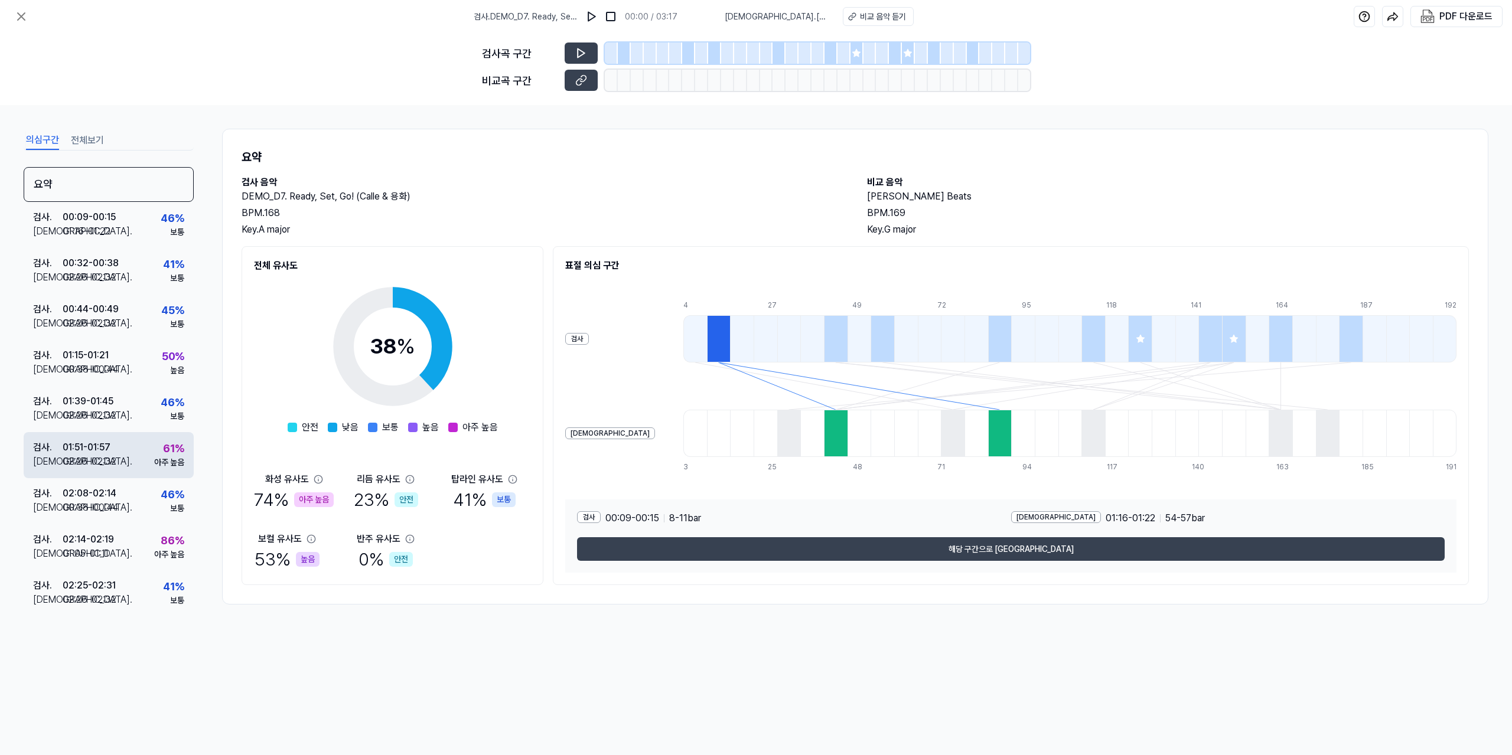
click at [155, 466] on div "아주 높음" at bounding box center [169, 462] width 30 height 12
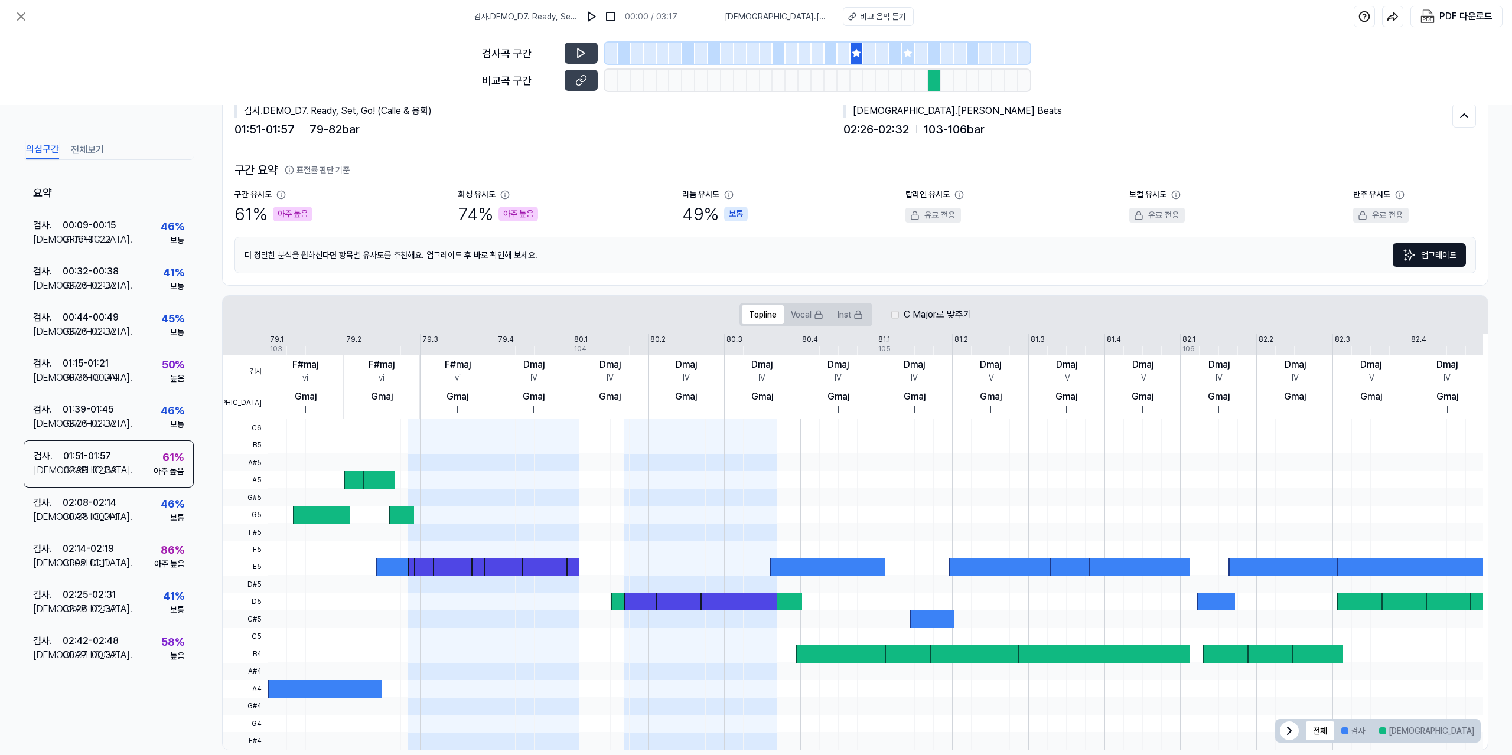
scroll to position [55, 0]
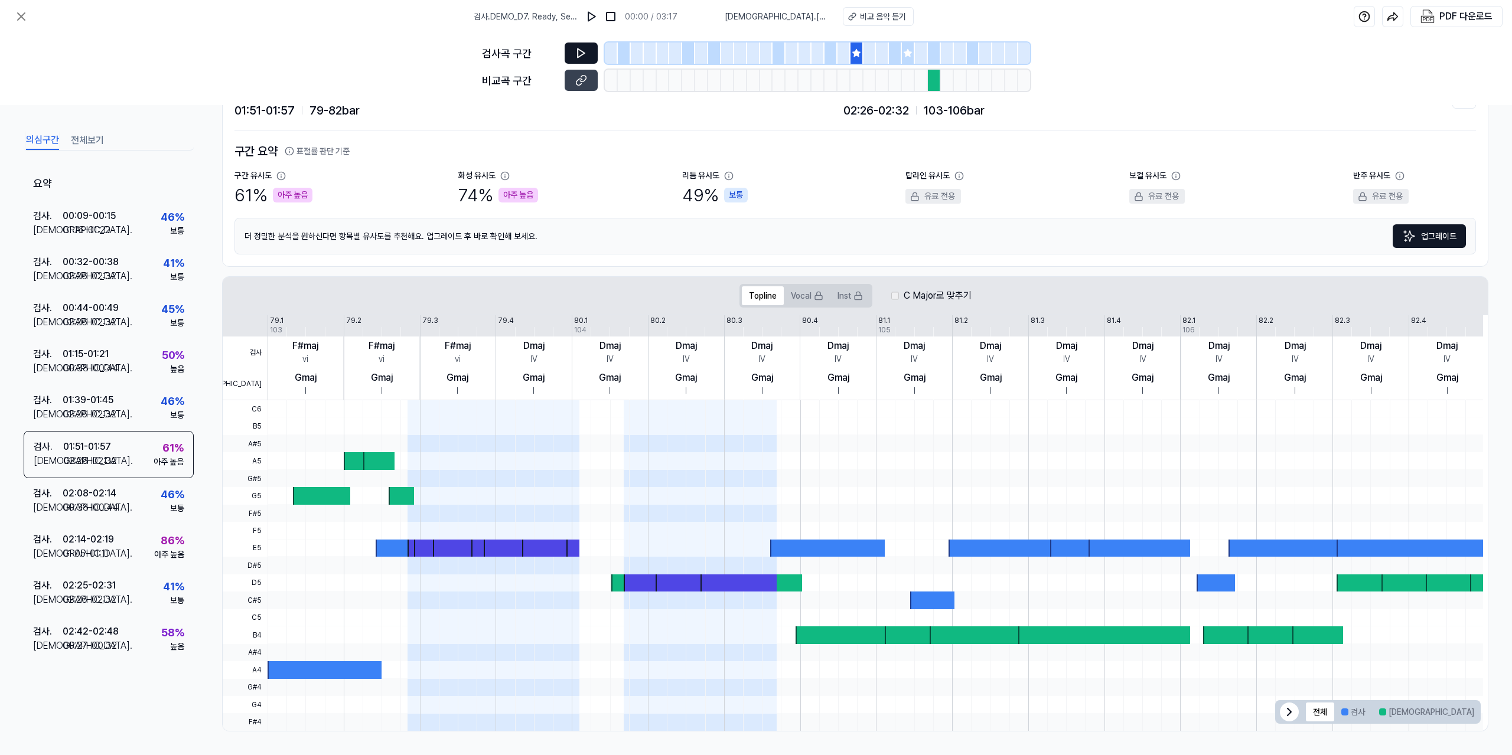
click at [589, 51] on button at bounding box center [581, 53] width 33 height 21
click at [908, 57] on icon at bounding box center [907, 52] width 9 height 9
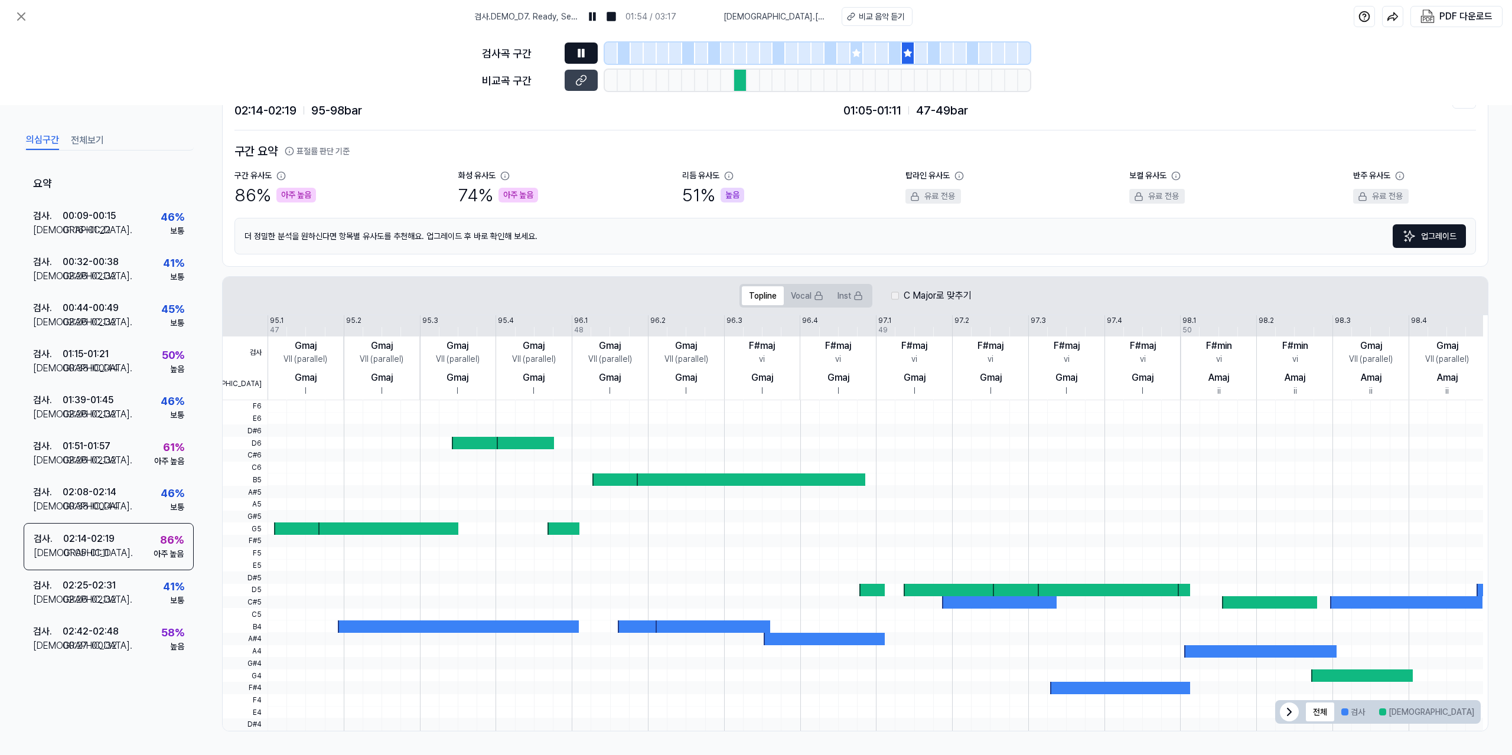
click at [581, 52] on icon at bounding box center [581, 53] width 12 height 12
click at [578, 54] on icon at bounding box center [581, 53] width 7 height 9
click at [580, 82] on icon at bounding box center [581, 80] width 12 height 12
click at [859, 55] on icon at bounding box center [856, 52] width 9 height 9
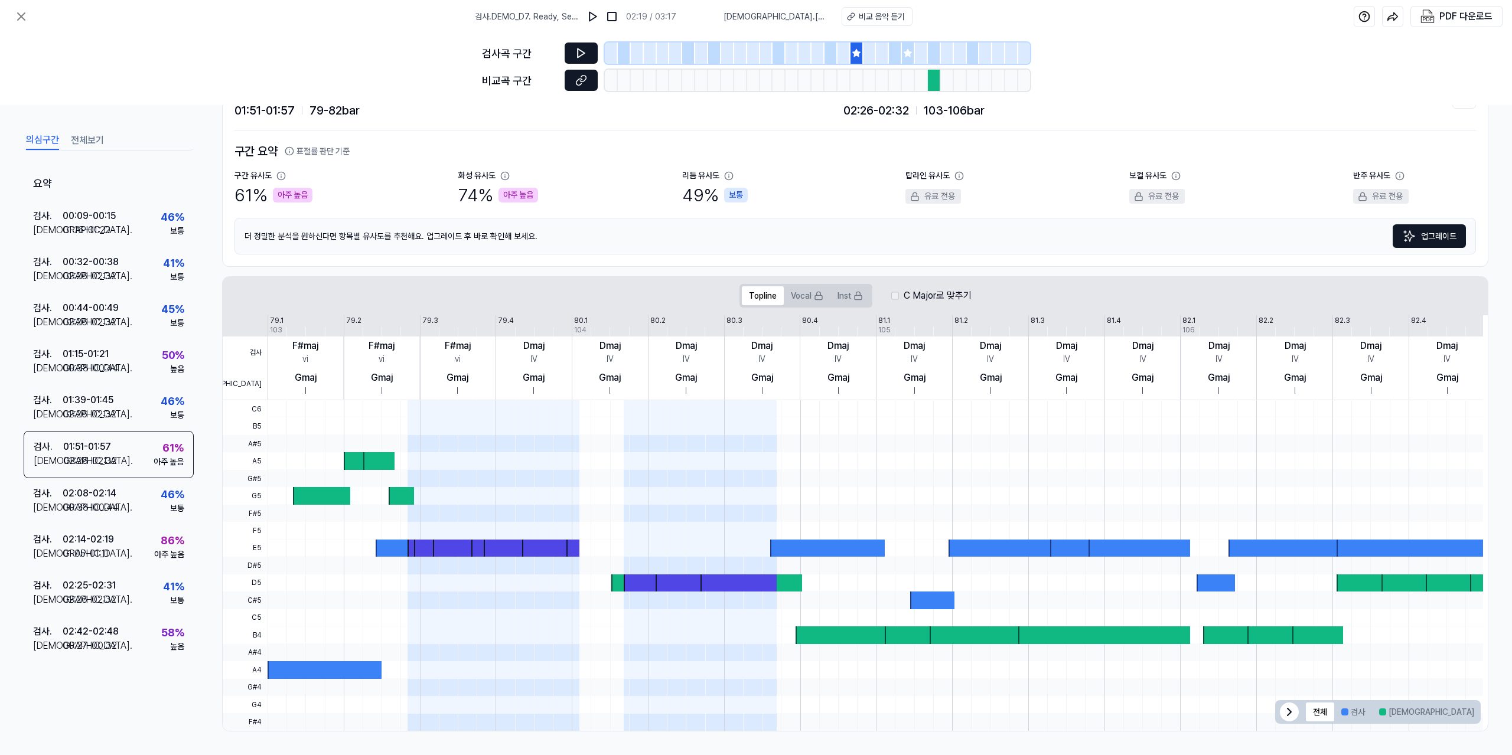
click at [583, 77] on icon at bounding box center [581, 80] width 12 height 12
click at [588, 77] on button at bounding box center [581, 80] width 33 height 21
click at [589, 47] on button at bounding box center [581, 53] width 33 height 21
click at [577, 50] on icon at bounding box center [581, 53] width 12 height 12
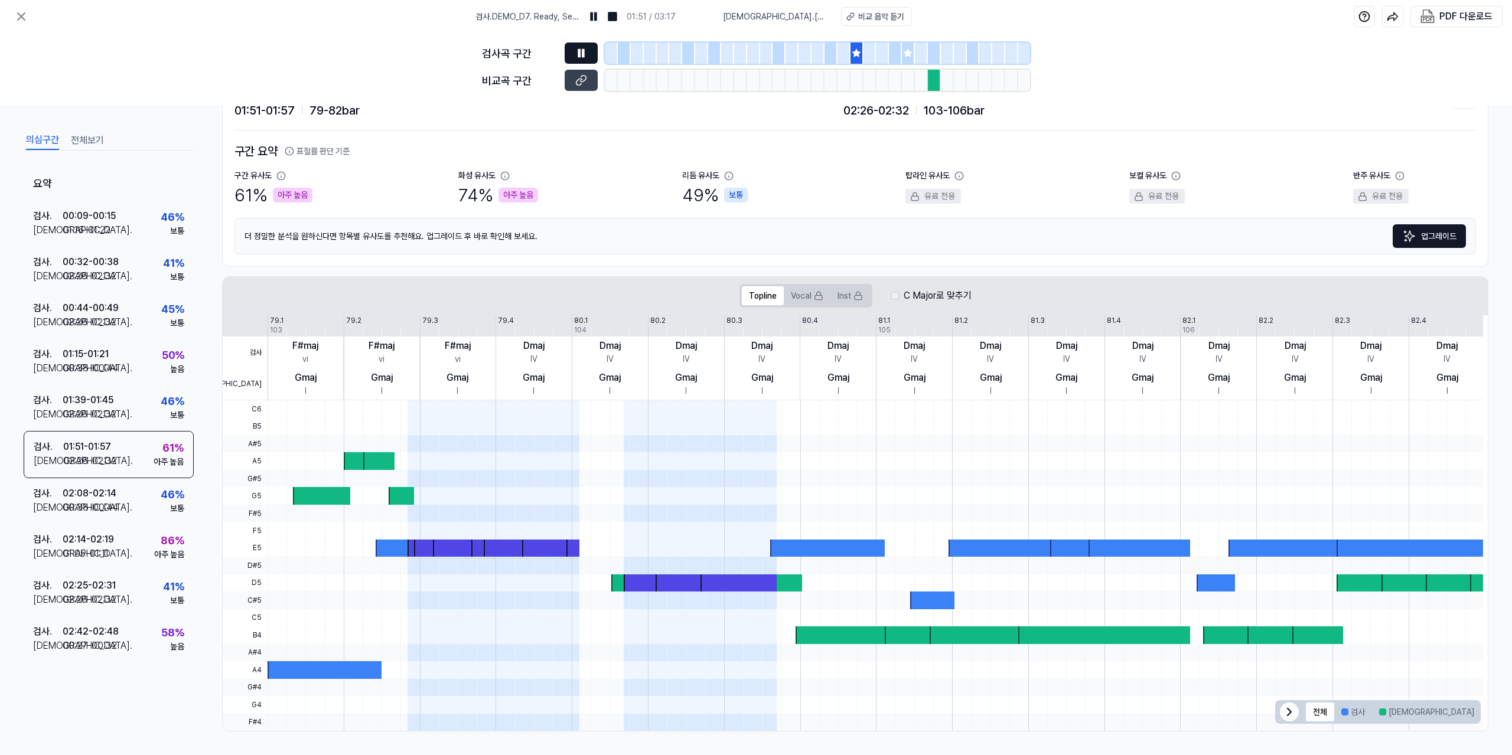
click at [577, 50] on icon at bounding box center [581, 53] width 12 height 12
